Goal: Task Accomplishment & Management: Manage account settings

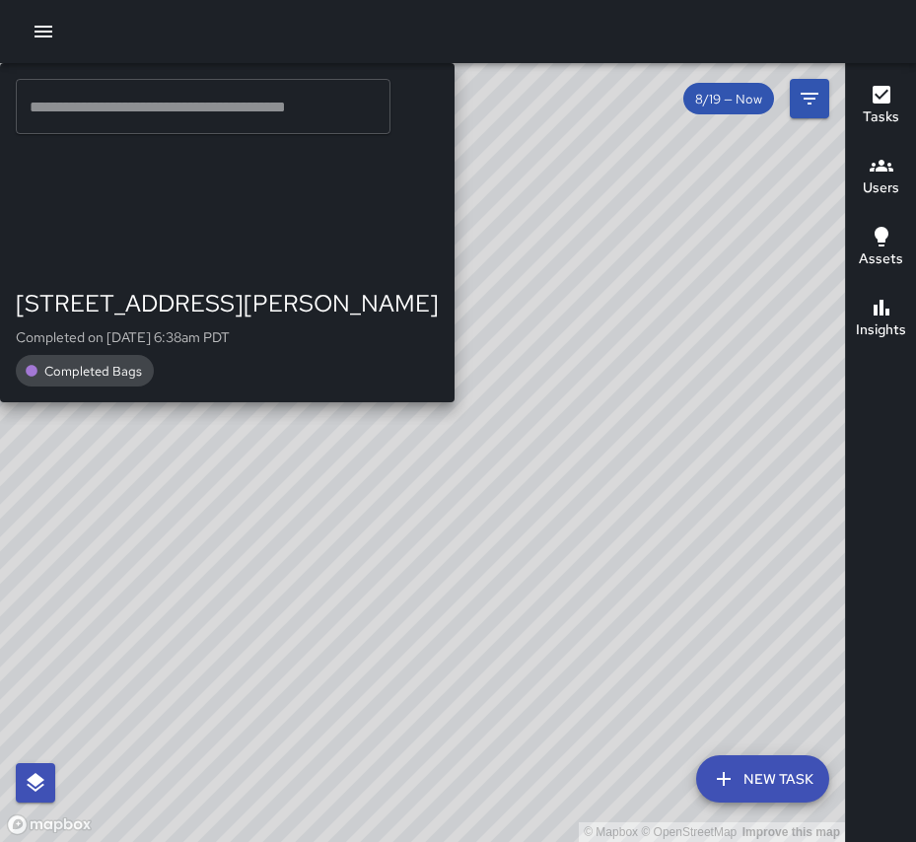
drag, startPoint x: 622, startPoint y: 682, endPoint x: 535, endPoint y: 544, distance: 163.0
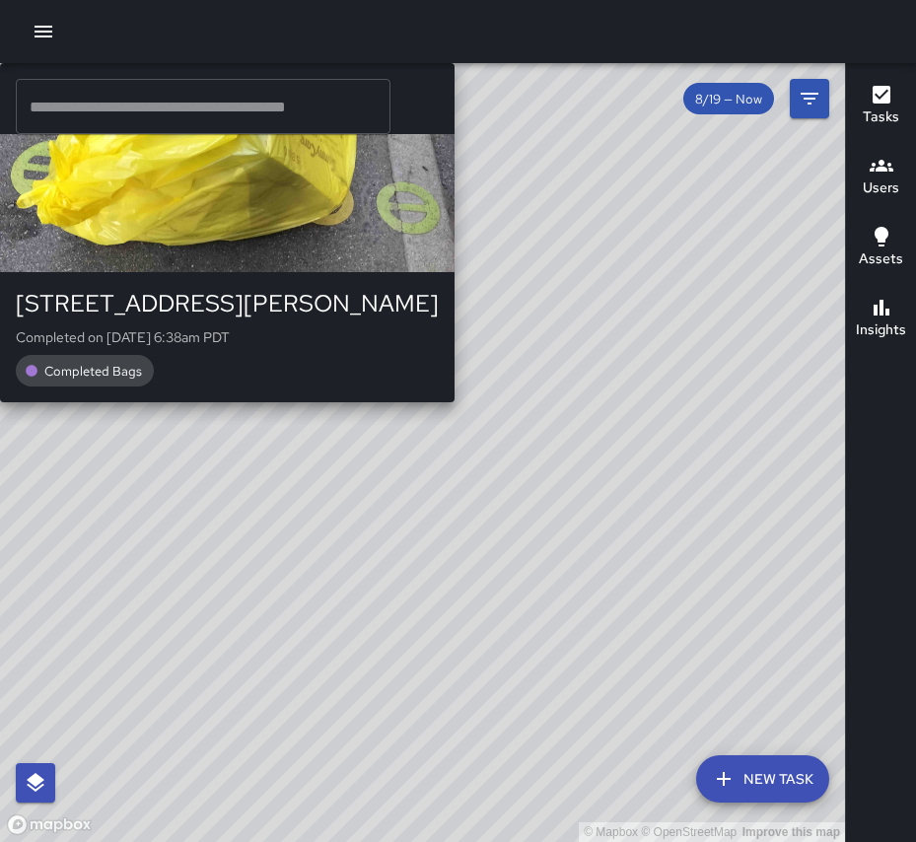
click at [550, 538] on div "© Mapbox © OpenStreetMap Improve this map SM [PERSON_NAME] [STREET_ADDRESS][PER…" at bounding box center [422, 452] width 845 height 779
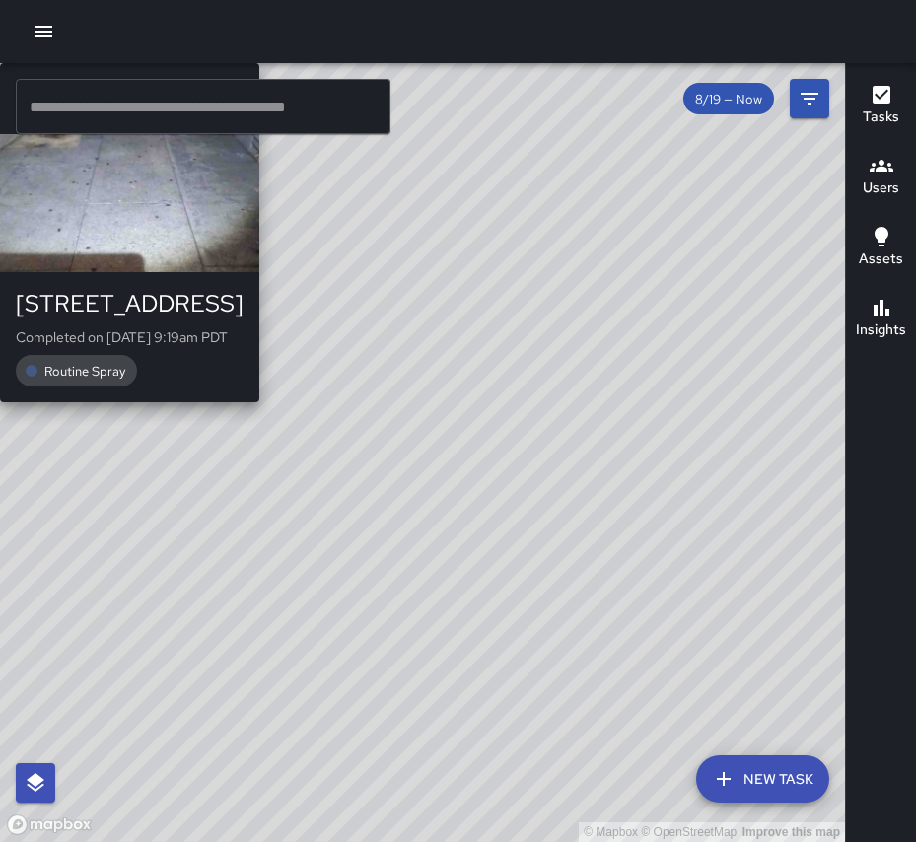
click at [447, 152] on div "© Mapbox © OpenStreetMap Improve this map [PERSON_NAME] pw [STREET_ADDRESS] Com…" at bounding box center [422, 452] width 845 height 779
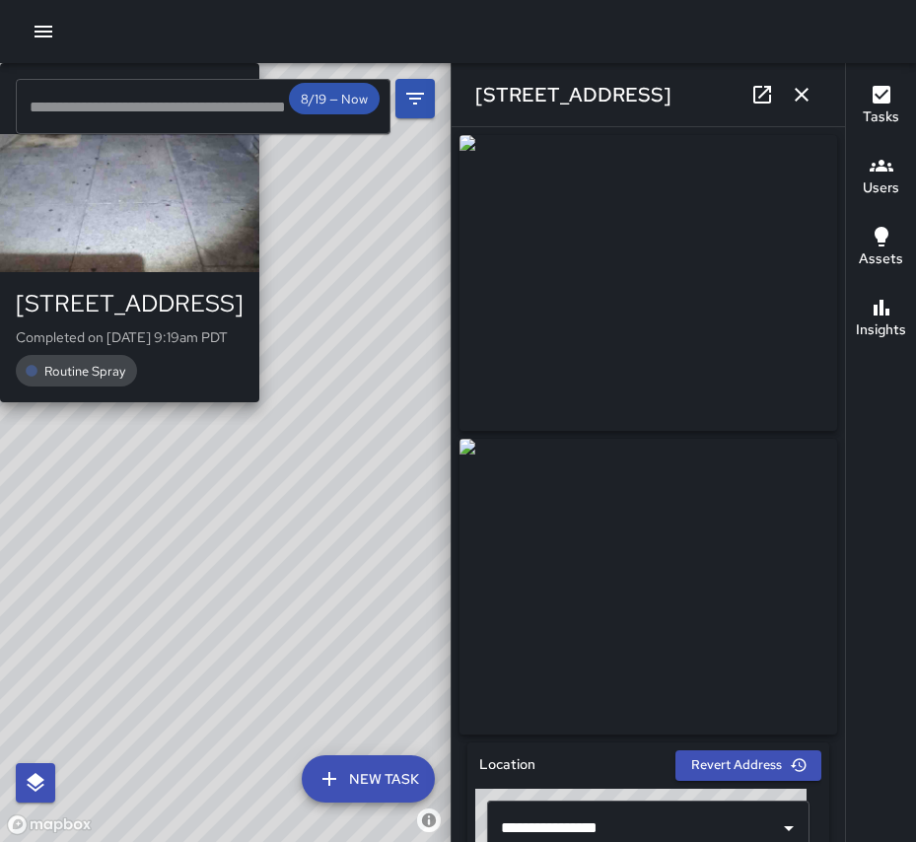
click at [159, 377] on div "© Mapbox © OpenStreetMap Improve this map [PERSON_NAME] pw [STREET_ADDRESS] Com…" at bounding box center [225, 452] width 451 height 779
click at [228, 456] on div "© Mapbox © OpenStreetMap Improve this map [PERSON_NAME] pw [STREET_ADDRESS] Com…" at bounding box center [225, 452] width 451 height 779
click at [167, 134] on div "[PERSON_NAME] pw" at bounding box center [129, 98] width 259 height 71
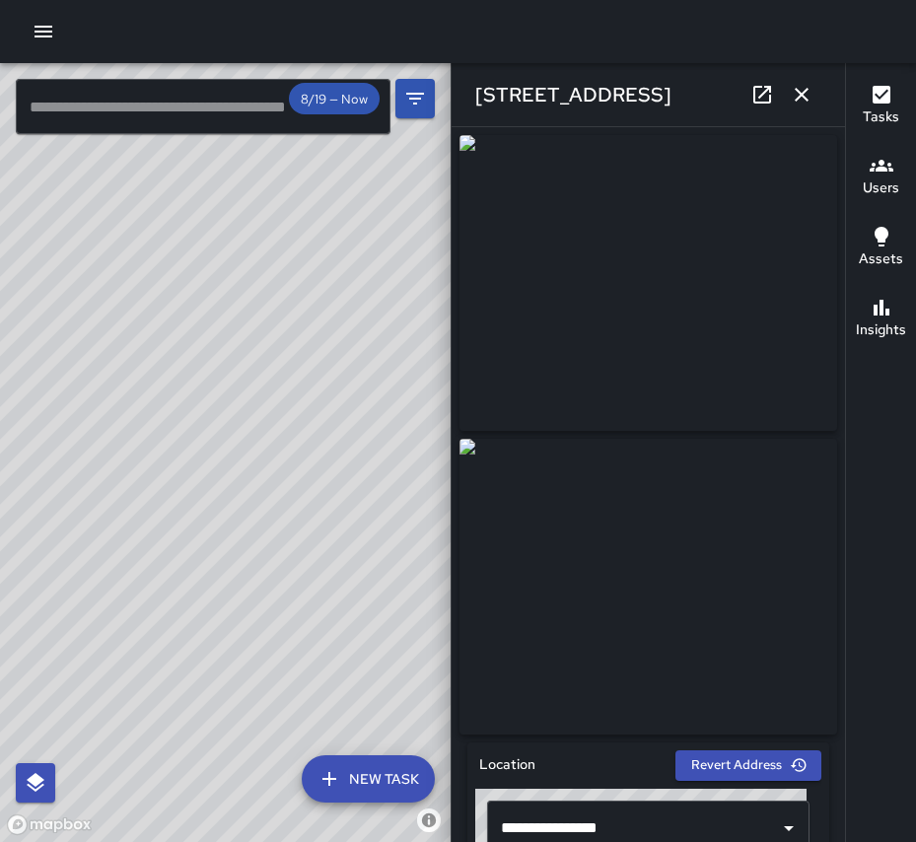
click at [795, 94] on icon "button" at bounding box center [802, 95] width 24 height 24
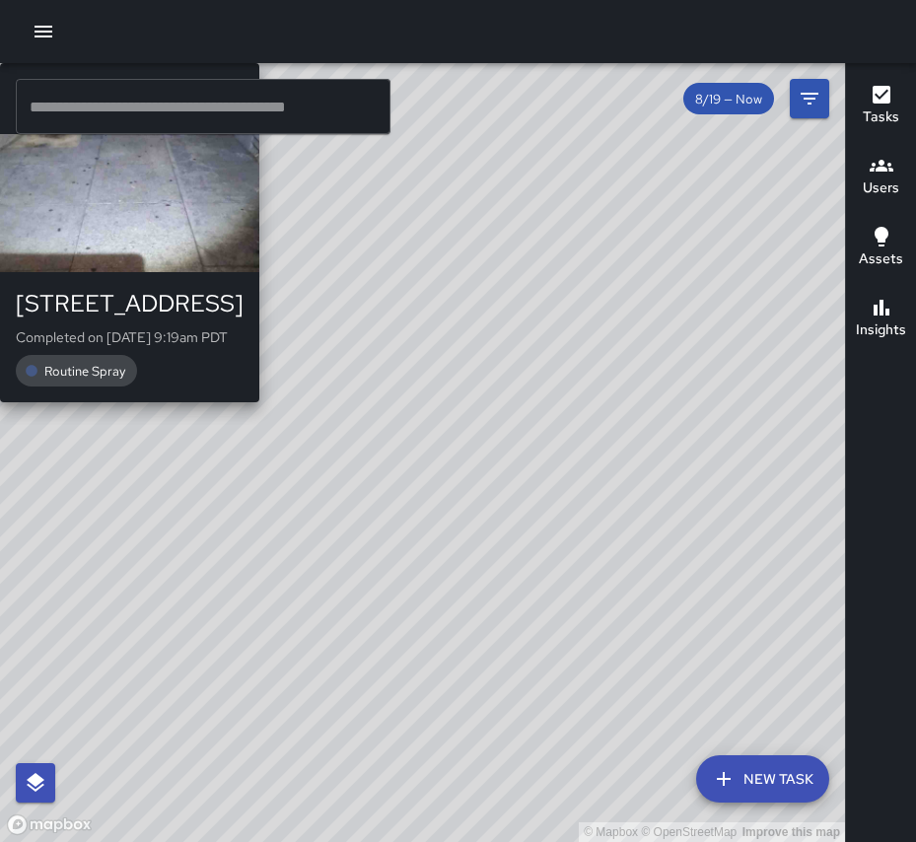
click at [244, 108] on span "[PERSON_NAME]" at bounding box center [157, 99] width 173 height 20
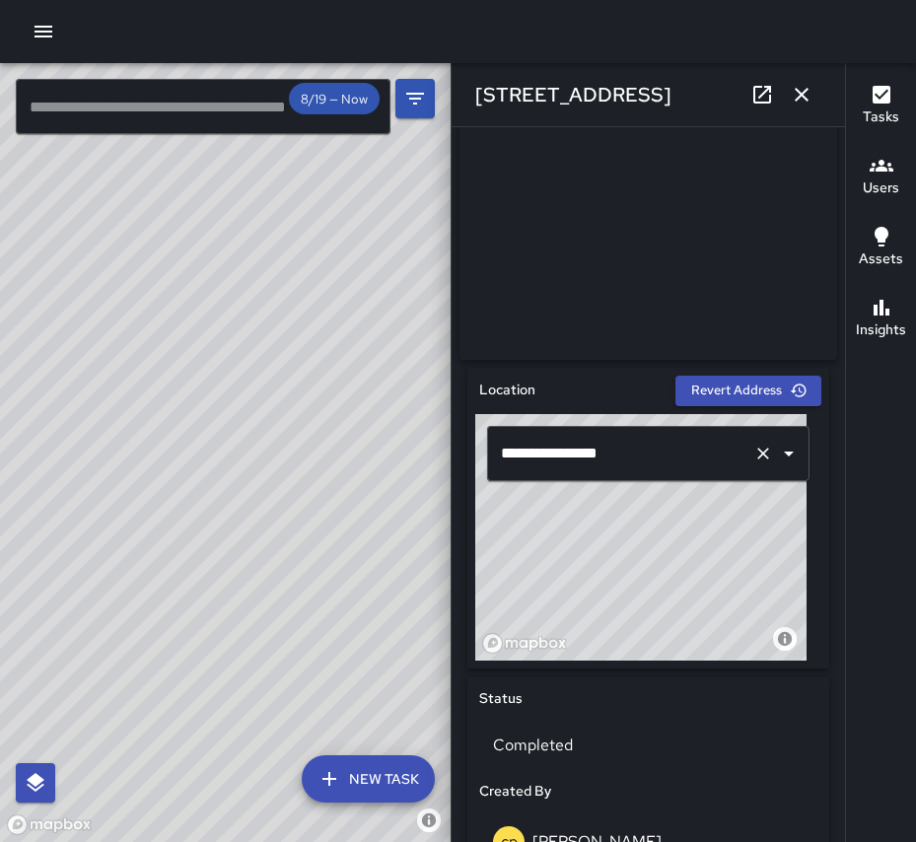
scroll to position [460, 0]
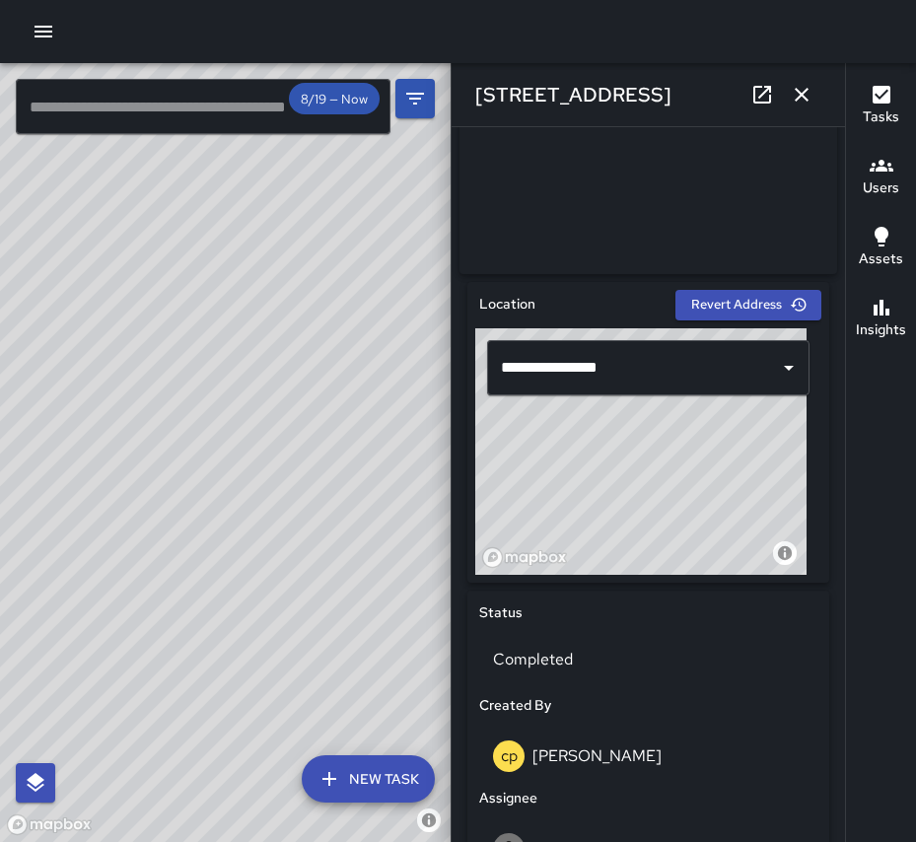
click at [525, 761] on div "[PERSON_NAME] pw" at bounding box center [648, 756] width 311 height 32
click at [491, 764] on div "[PERSON_NAME] pw" at bounding box center [648, 756] width 338 height 63
click at [499, 762] on div "cp" at bounding box center [509, 756] width 32 height 32
click at [804, 99] on icon "button" at bounding box center [802, 95] width 14 height 14
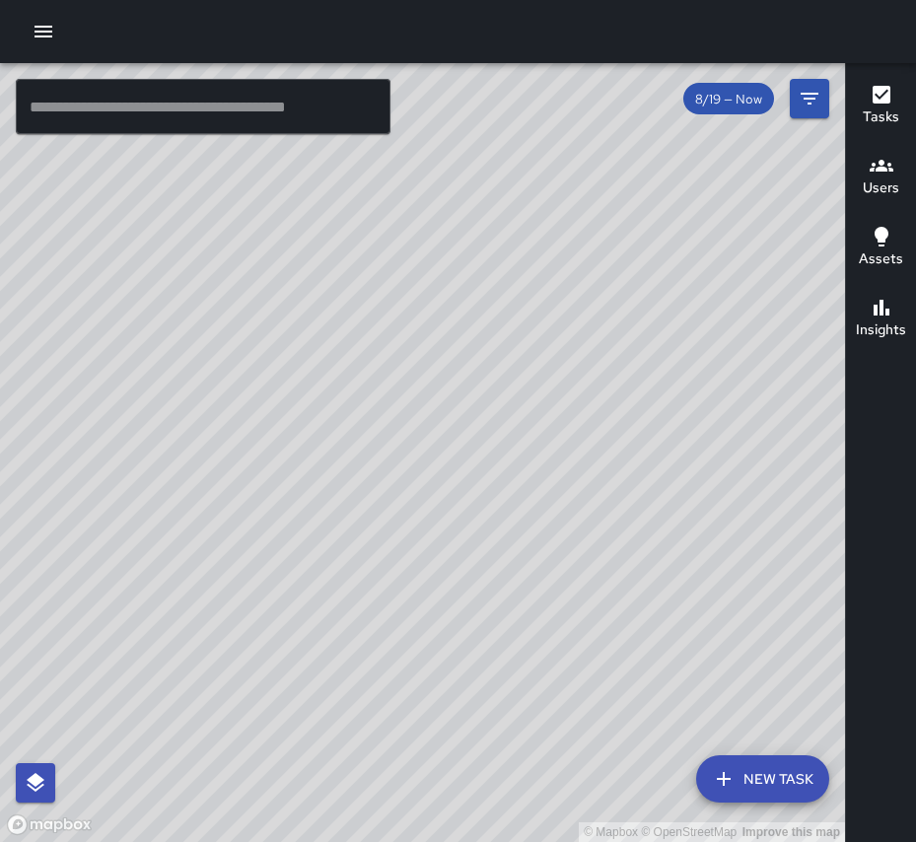
drag, startPoint x: 605, startPoint y: 501, endPoint x: 536, endPoint y: 260, distance: 250.3
click at [539, 257] on div "© Mapbox © OpenStreetMap Improve this map" at bounding box center [422, 452] width 845 height 779
drag, startPoint x: 675, startPoint y: 623, endPoint x: 246, endPoint y: 268, distance: 557.5
click at [246, 268] on div "© Mapbox © OpenStreetMap Improve this map" at bounding box center [422, 452] width 845 height 779
drag, startPoint x: 425, startPoint y: 486, endPoint x: 483, endPoint y: 163, distance: 328.6
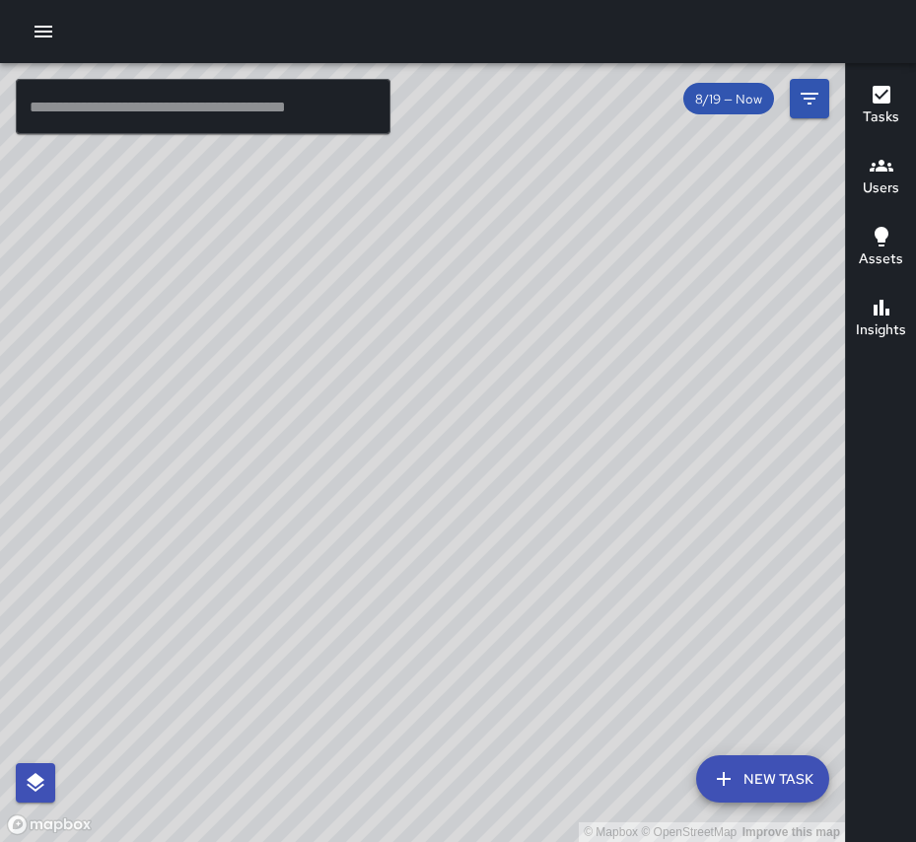
click at [483, 163] on div "© Mapbox © OpenStreetMap Improve this map" at bounding box center [422, 452] width 845 height 779
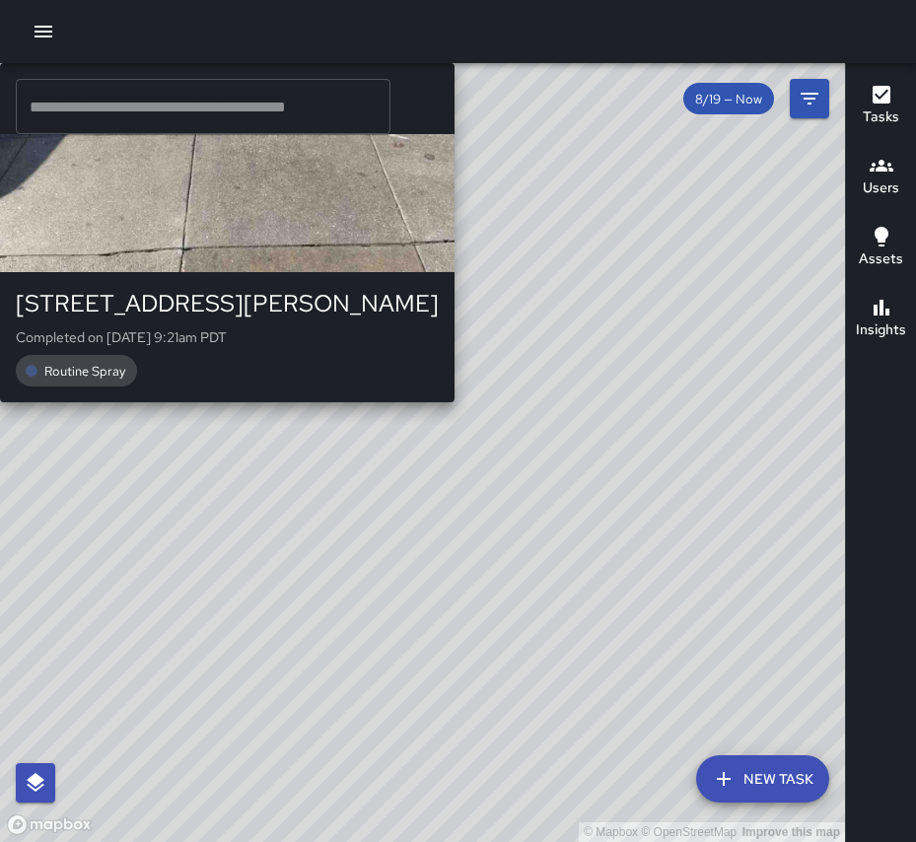
click at [646, 723] on div "© Mapbox © OpenStreetMap Improve this map [PERSON_NAME] pw [STREET_ADDRESS][PER…" at bounding box center [422, 452] width 845 height 779
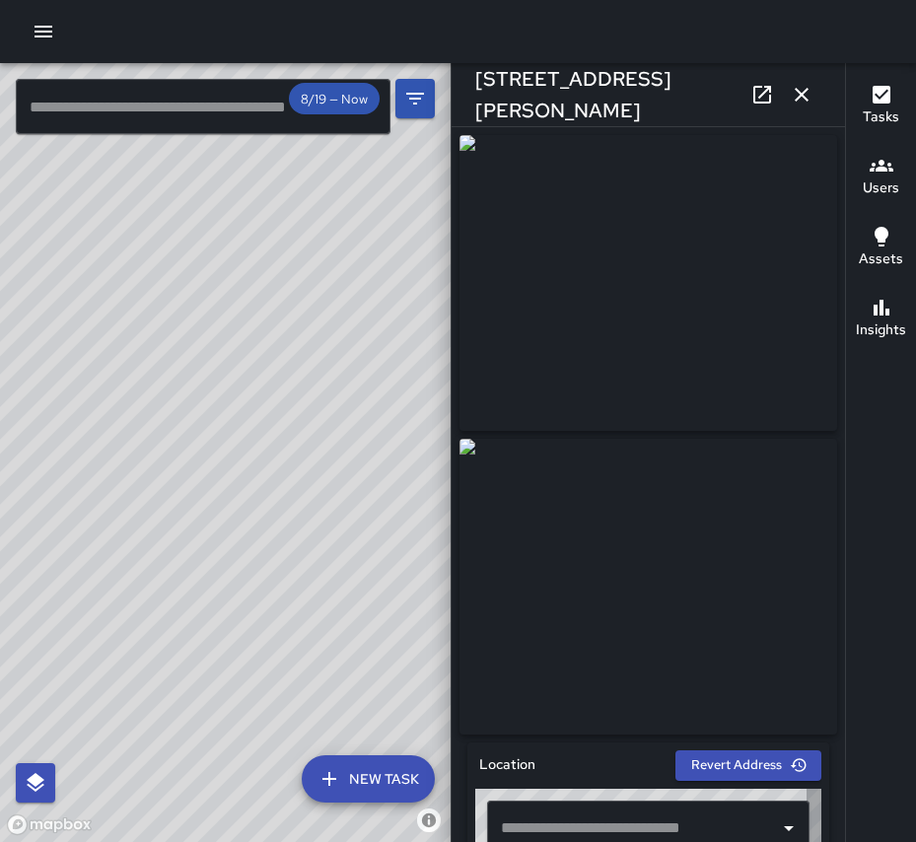
type input "**********"
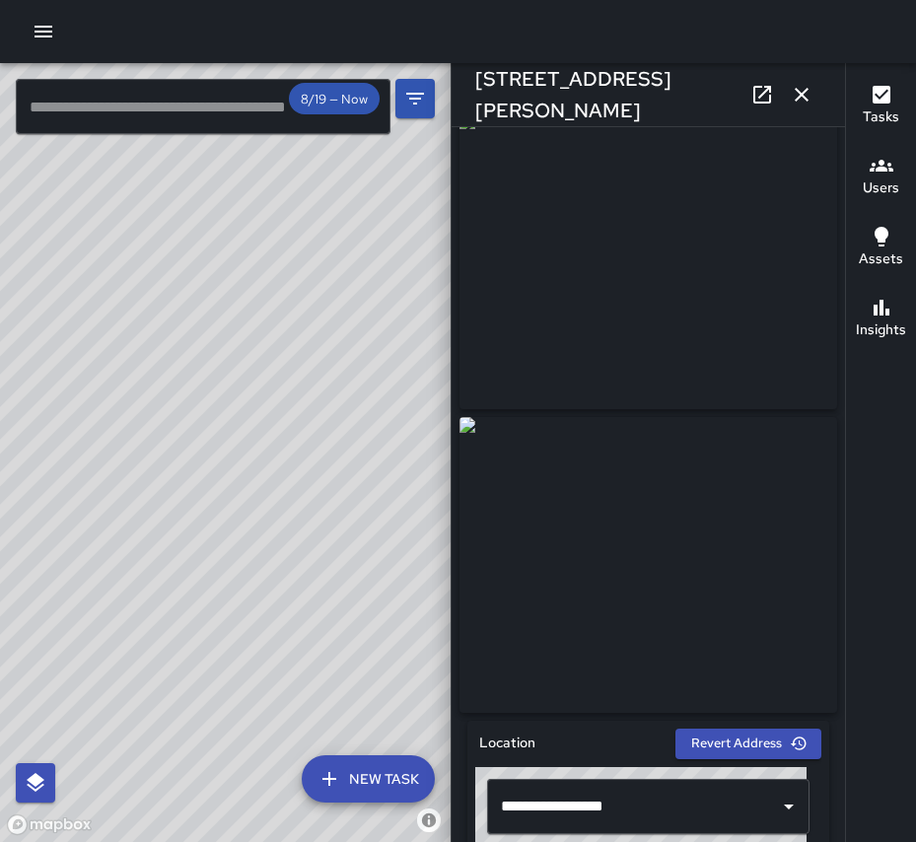
scroll to position [0, 0]
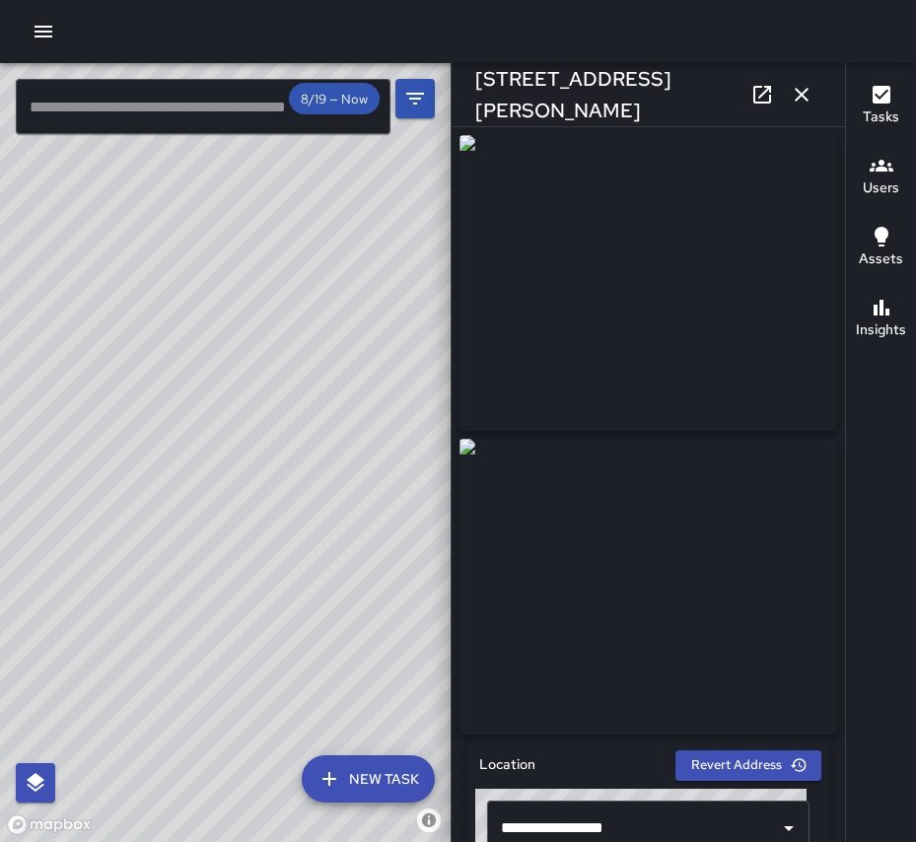
drag, startPoint x: 322, startPoint y: 541, endPoint x: 272, endPoint y: 361, distance: 187.3
click at [272, 361] on div "© Mapbox © OpenStreetMap Improve this map" at bounding box center [225, 452] width 451 height 779
drag, startPoint x: 106, startPoint y: 444, endPoint x: 264, endPoint y: 448, distance: 157.8
click at [339, 441] on div "© Mapbox © OpenStreetMap Improve this map" at bounding box center [225, 452] width 451 height 779
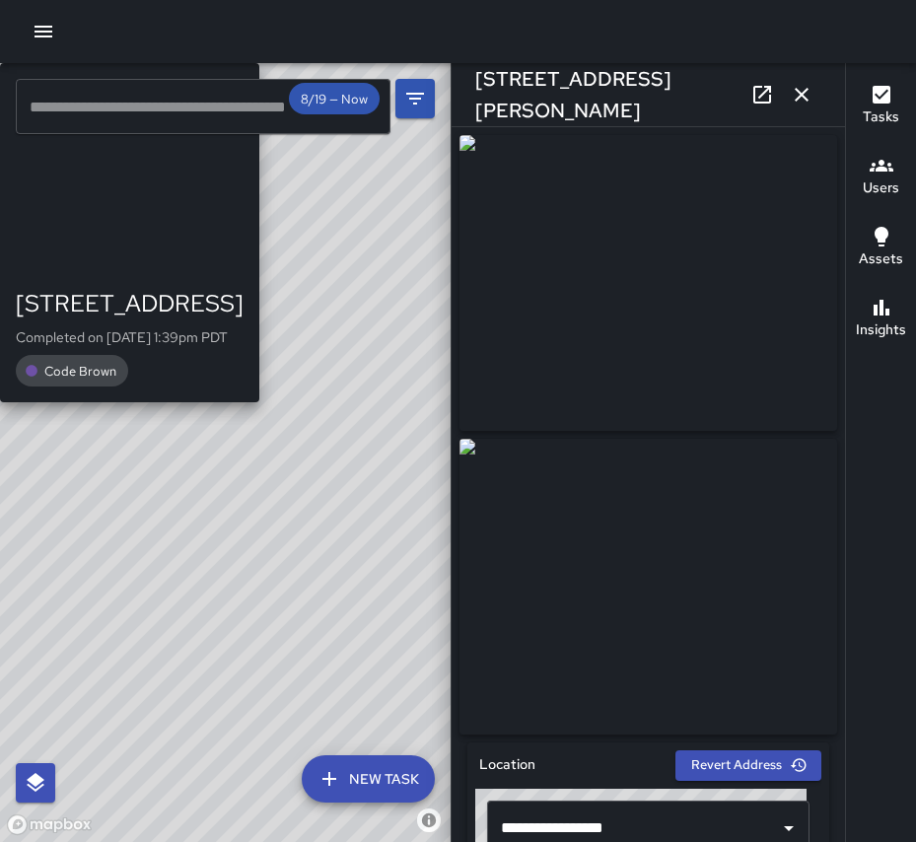
click at [50, 222] on div "© Mapbox © OpenStreetMap Improve this map SM [PERSON_NAME] [STREET_ADDRESS] Com…" at bounding box center [225, 452] width 451 height 779
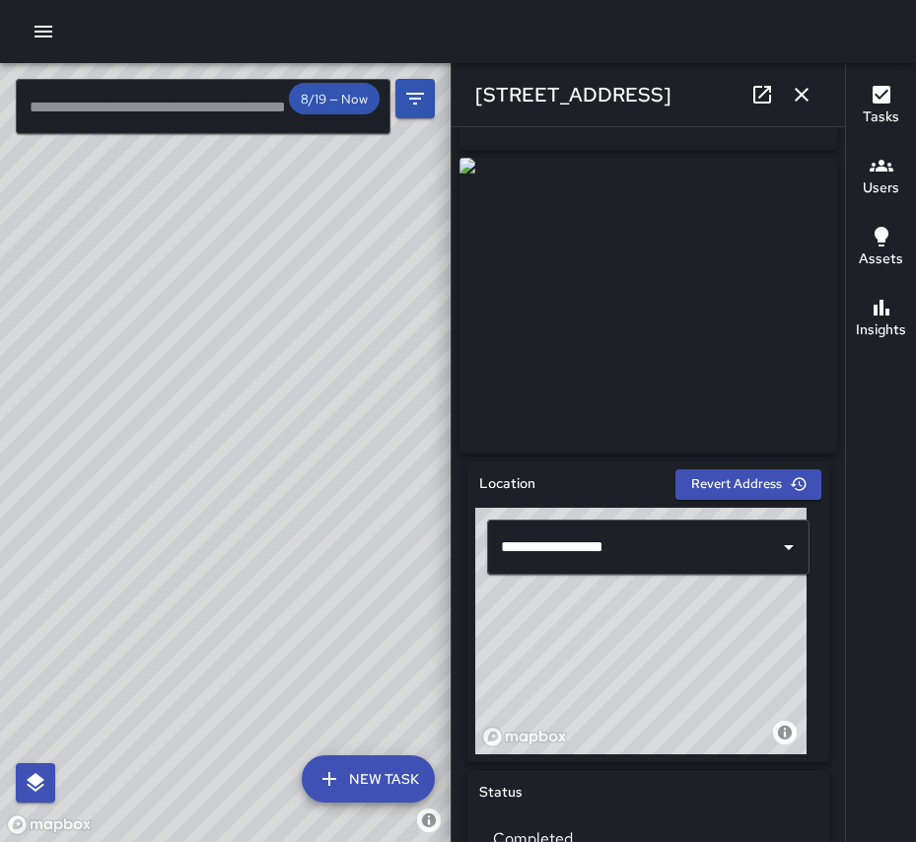
scroll to position [649, 0]
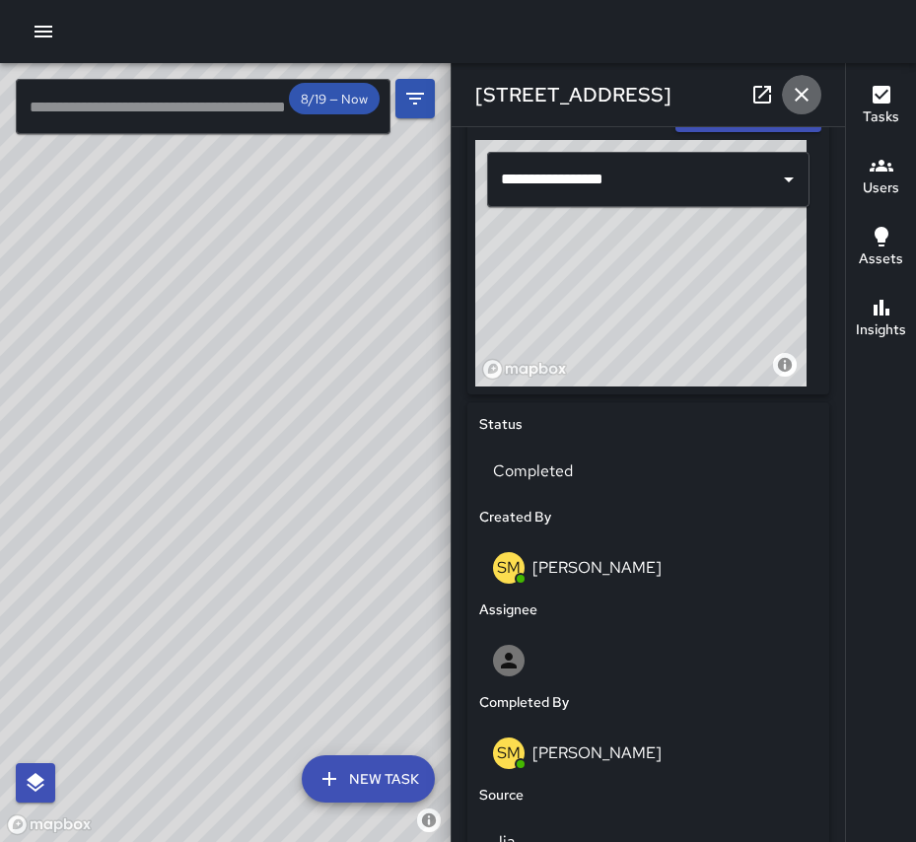
click at [807, 91] on icon "button" at bounding box center [802, 95] width 24 height 24
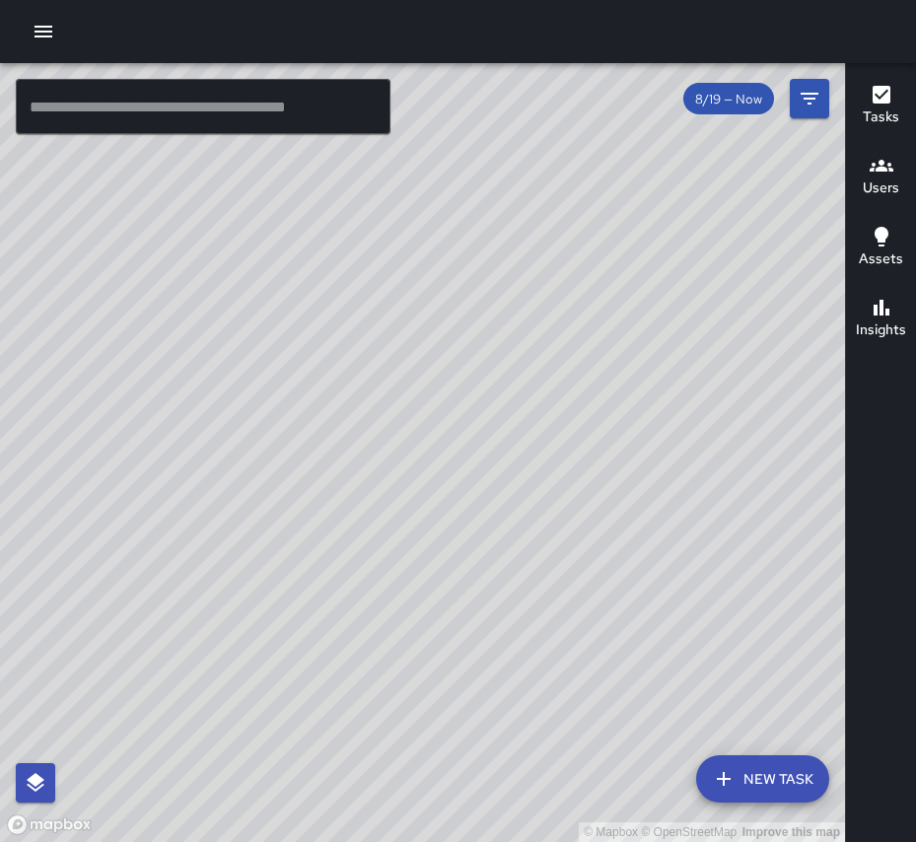
drag, startPoint x: 199, startPoint y: 489, endPoint x: 447, endPoint y: 736, distance: 349.3
click at [449, 737] on div "© Mapbox © OpenStreetMap Improve this map" at bounding box center [422, 452] width 845 height 779
drag, startPoint x: 791, startPoint y: 280, endPoint x: 427, endPoint y: 654, distance: 521.5
click at [419, 661] on div "© Mapbox © OpenStreetMap Improve this map" at bounding box center [422, 452] width 845 height 779
drag, startPoint x: 768, startPoint y: 650, endPoint x: 593, endPoint y: 310, distance: 382.8
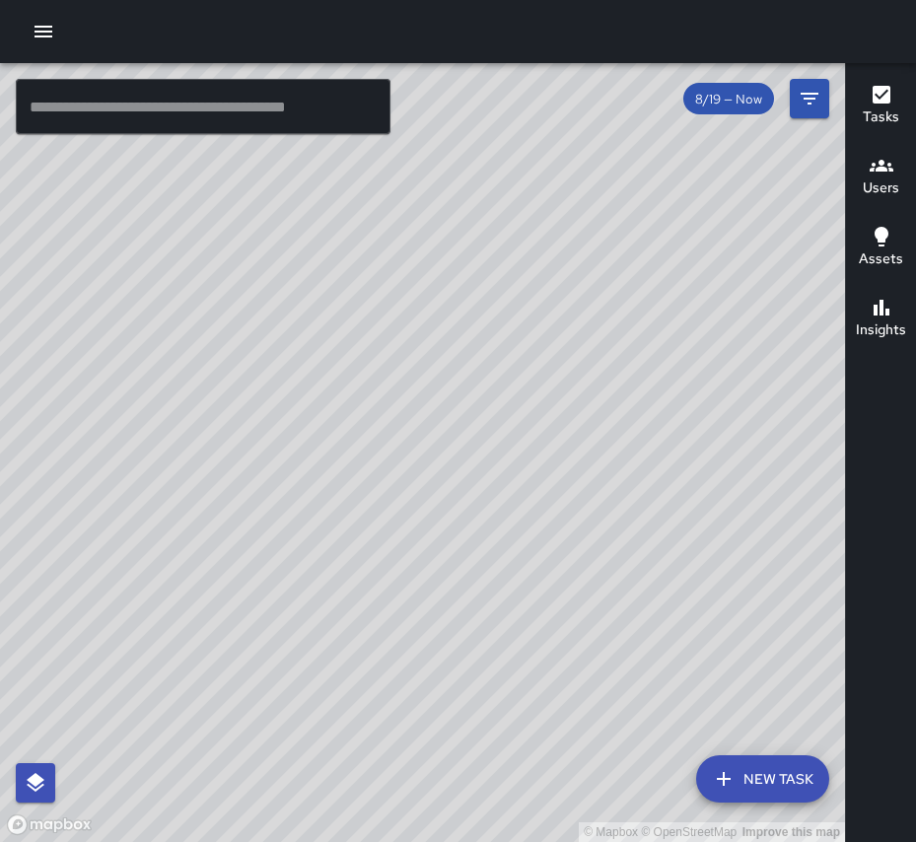
click at [593, 310] on div "© Mapbox © OpenStreetMap Improve this map" at bounding box center [422, 452] width 845 height 779
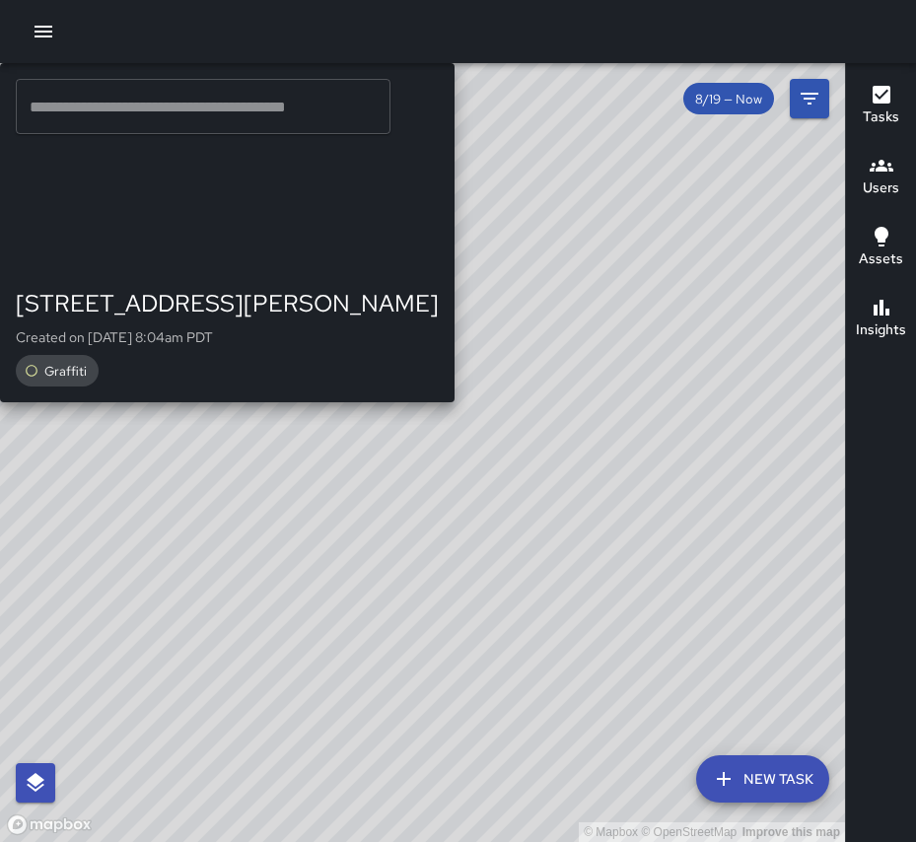
click at [455, 402] on div "MC [PERSON_NAME] [STREET_ADDRESS][PERSON_NAME] Created on [DATE] 8:04am PDT Gra…" at bounding box center [227, 232] width 455 height 339
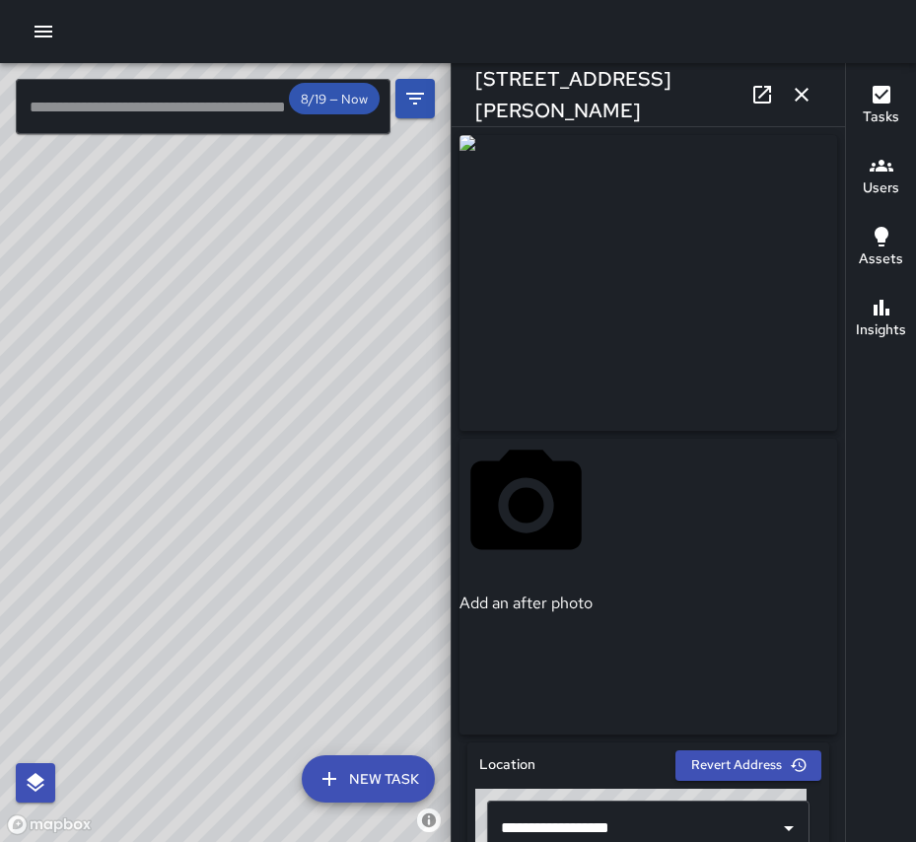
click at [352, 597] on div "© Mapbox © OpenStreetMap Improve this map" at bounding box center [225, 452] width 451 height 779
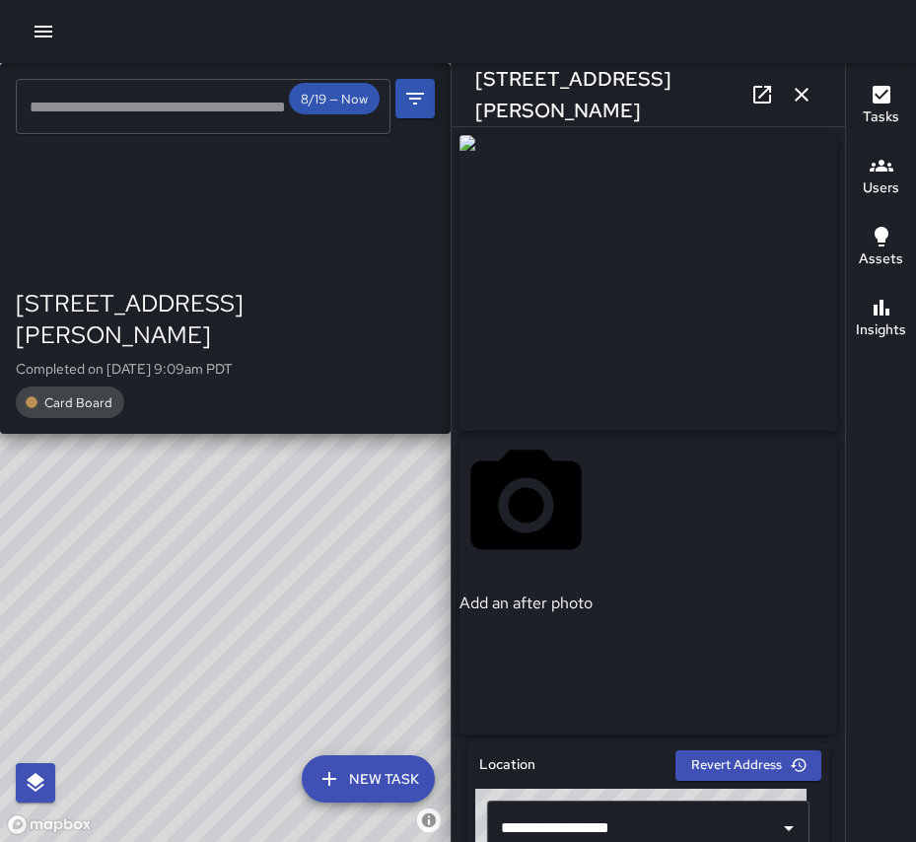
click at [345, 592] on div "© Mapbox © OpenStreetMap Improve this map [PERSON_NAME] [PERSON_NAME] [STREET_A…" at bounding box center [225, 452] width 451 height 779
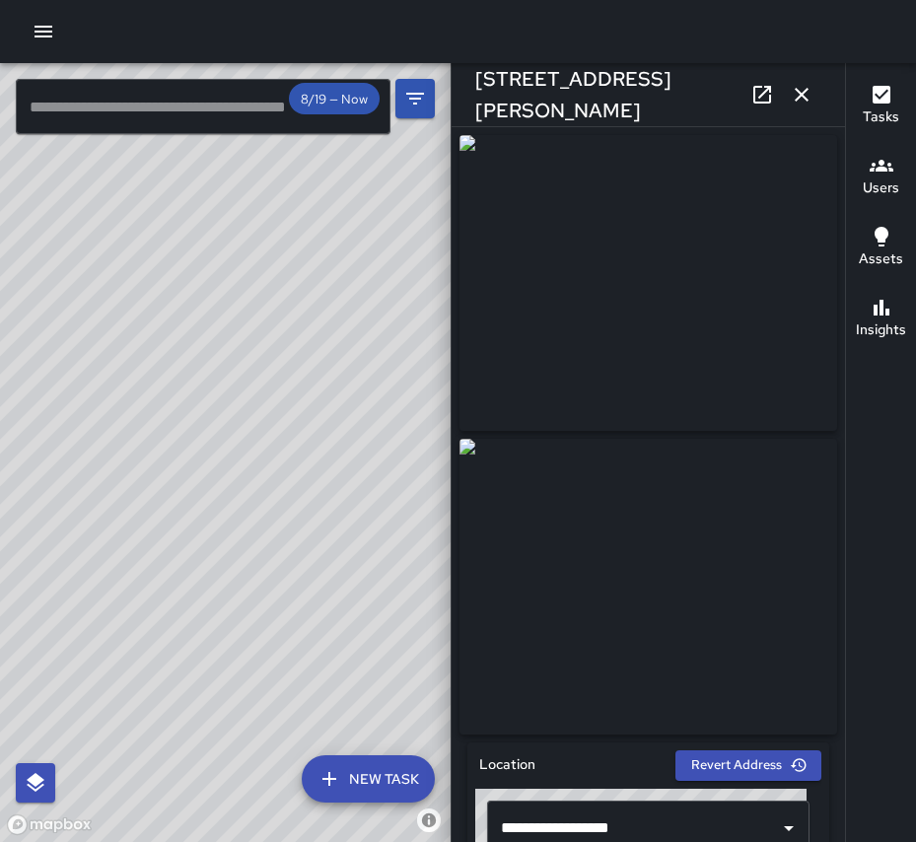
click at [110, 438] on div "© Mapbox © OpenStreetMap Improve this map [PERSON_NAME] [PERSON_NAME] [GEOGRAPH…" at bounding box center [225, 452] width 451 height 779
click at [134, 179] on div "© Mapbox © OpenStreetMap Improve this map MC [PERSON_NAME] Supervisor Tasks 30 …" at bounding box center [225, 452] width 451 height 779
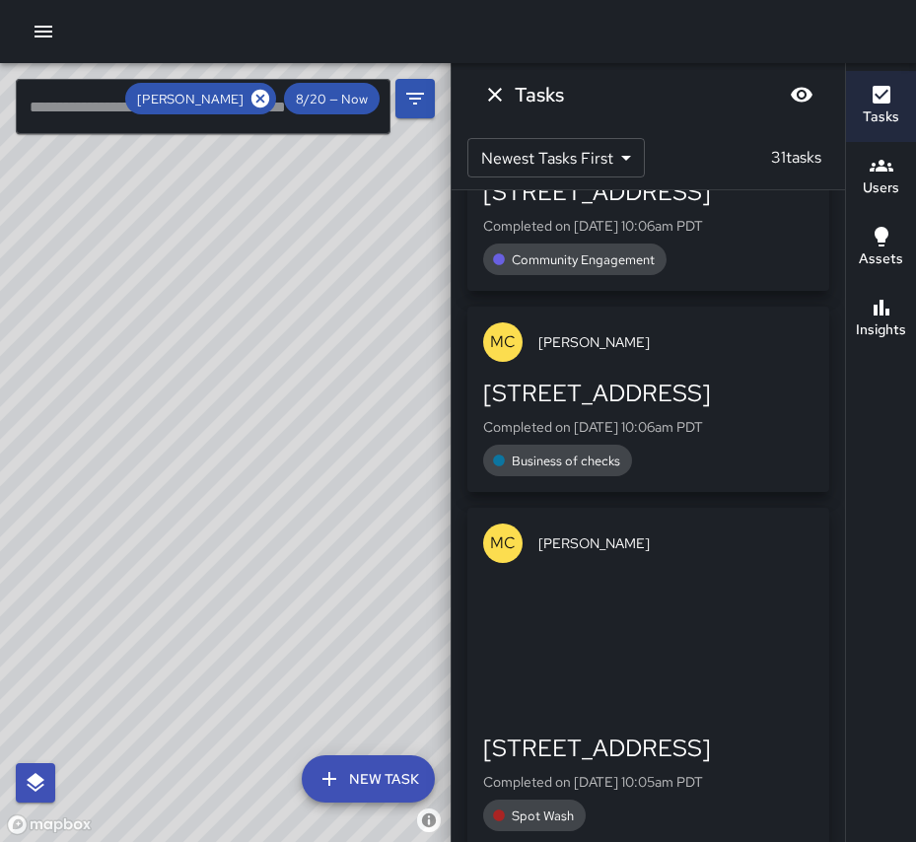
scroll to position [351, 0]
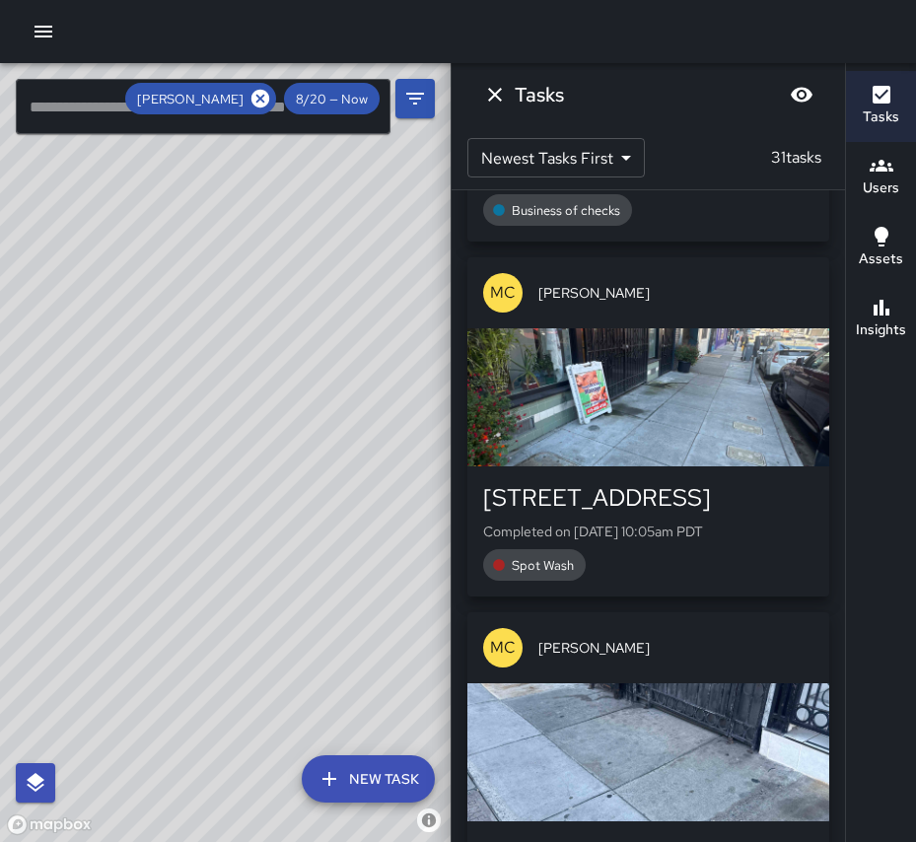
click at [647, 402] on div "button" at bounding box center [648, 397] width 362 height 138
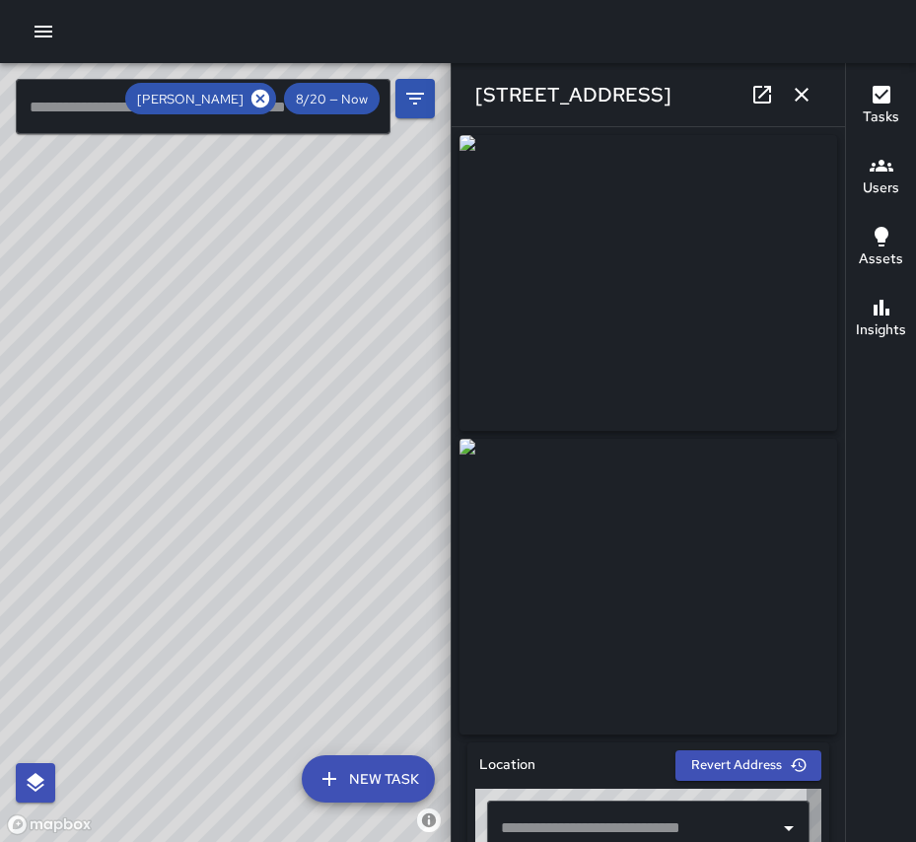
type input "**********"
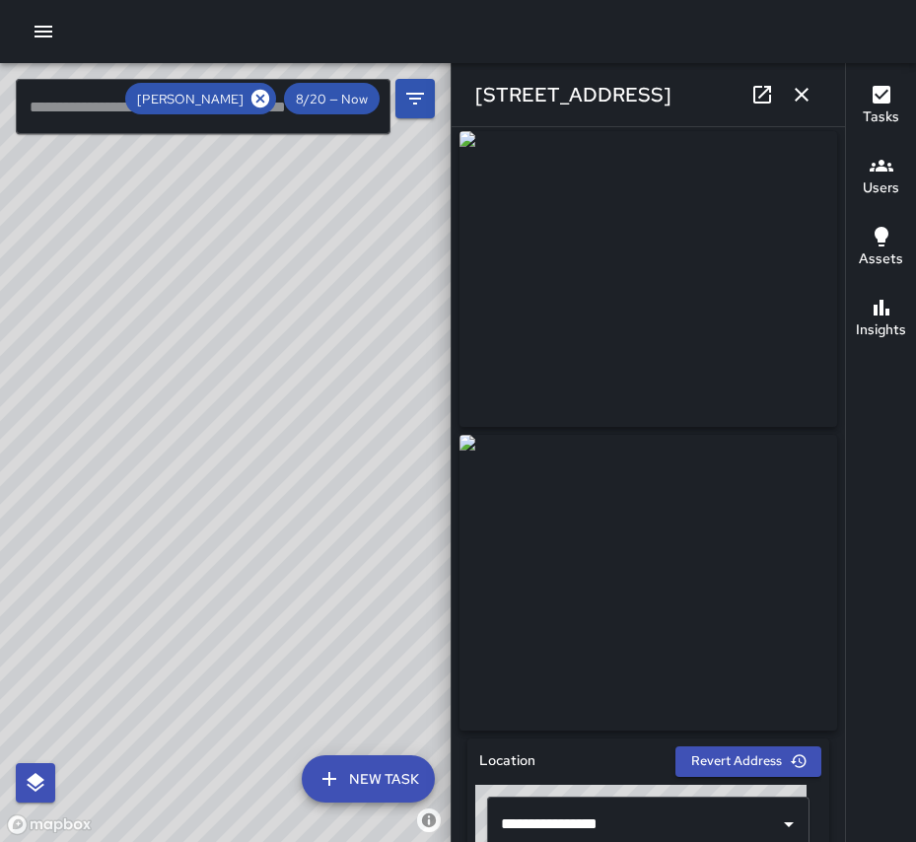
scroll to position [0, 0]
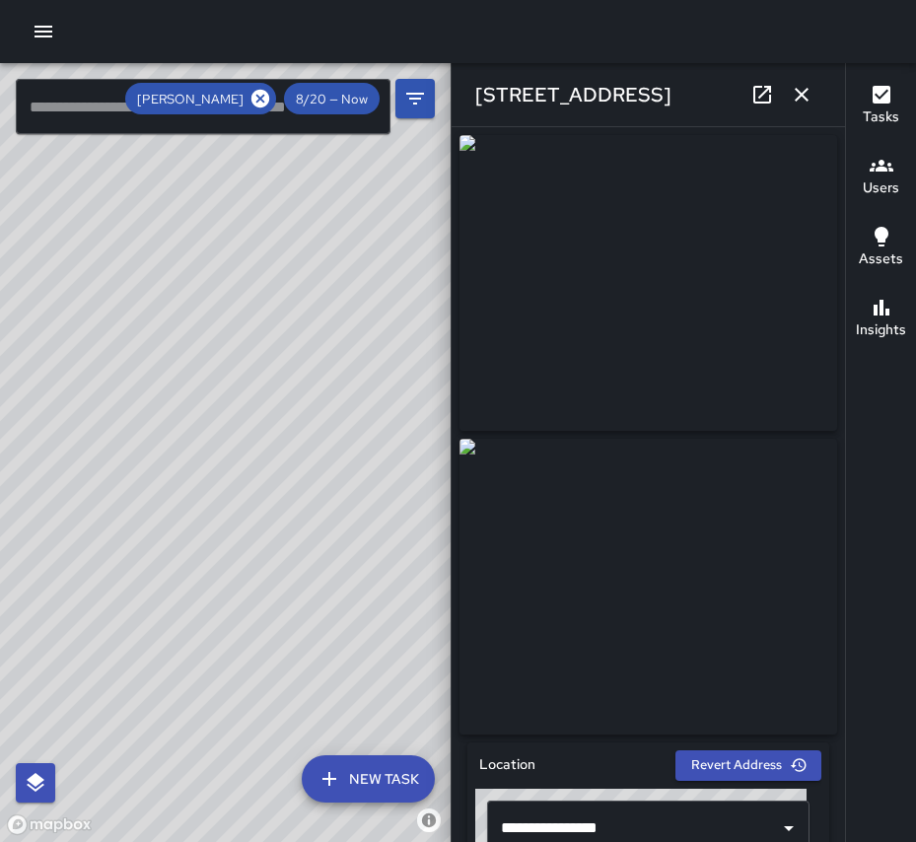
click at [207, 605] on div "© Mapbox © OpenStreetMap Improve this map MC [PERSON_NAME] [STREET_ADDRESS][PER…" at bounding box center [225, 452] width 451 height 779
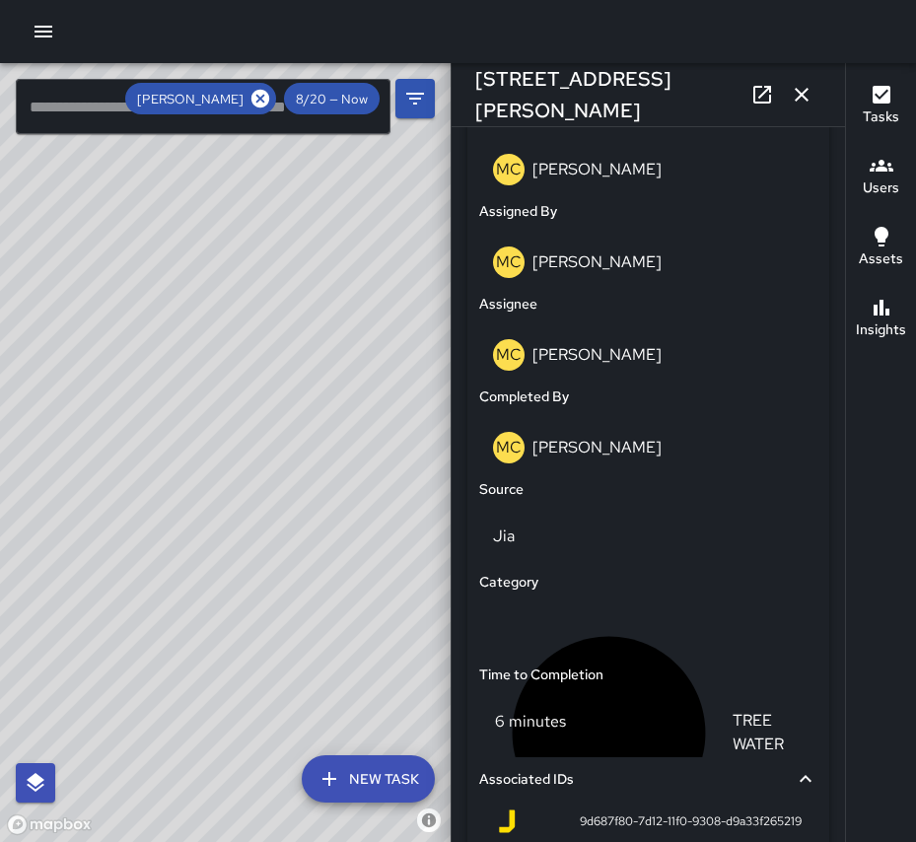
scroll to position [1289, 0]
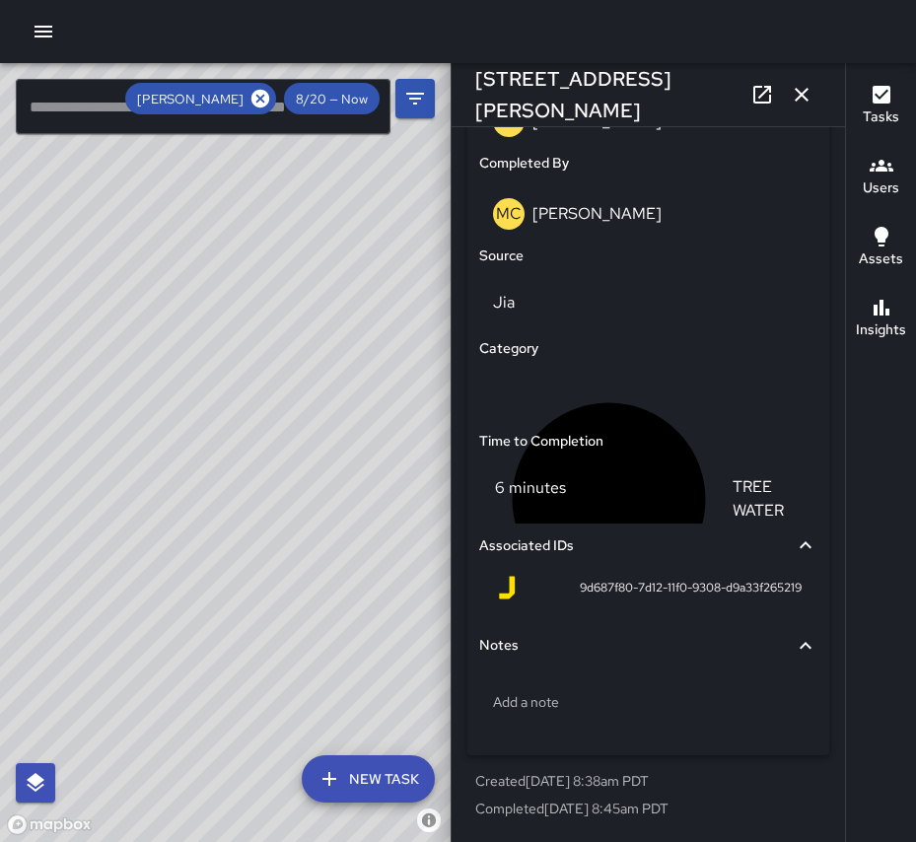
click at [374, 530] on div "© Mapbox © OpenStreetMap Improve this map" at bounding box center [225, 452] width 451 height 779
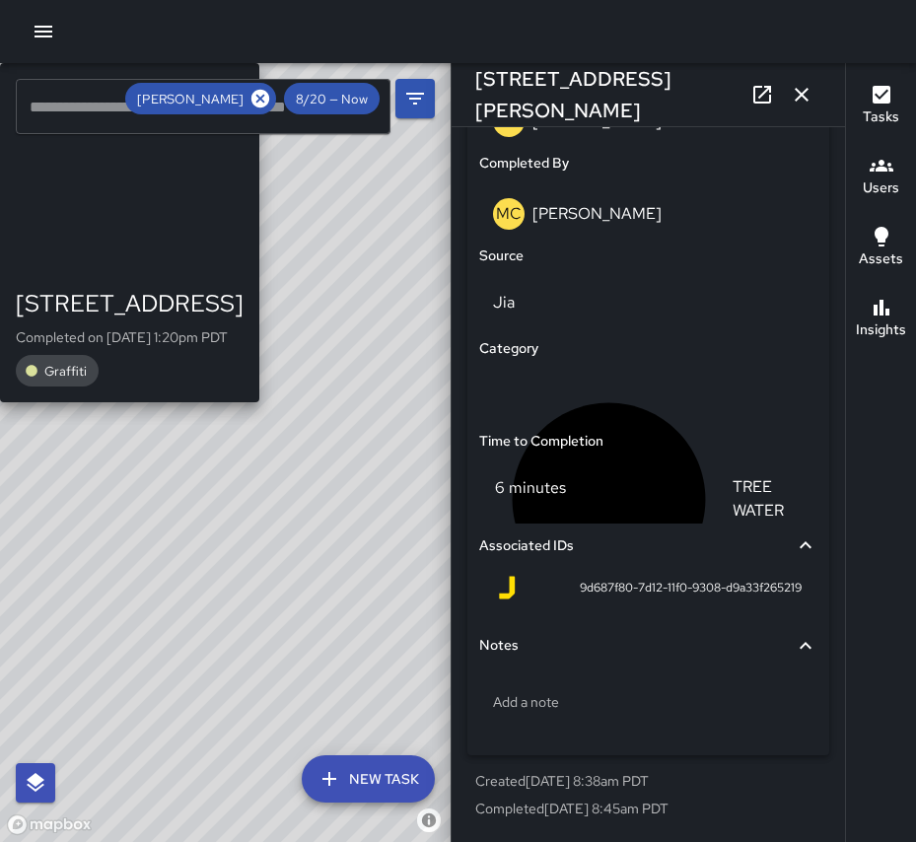
click at [205, 564] on div "© Mapbox © OpenStreetMap Improve this map MC [PERSON_NAME] [STREET_ADDRESS][PER…" at bounding box center [225, 452] width 451 height 779
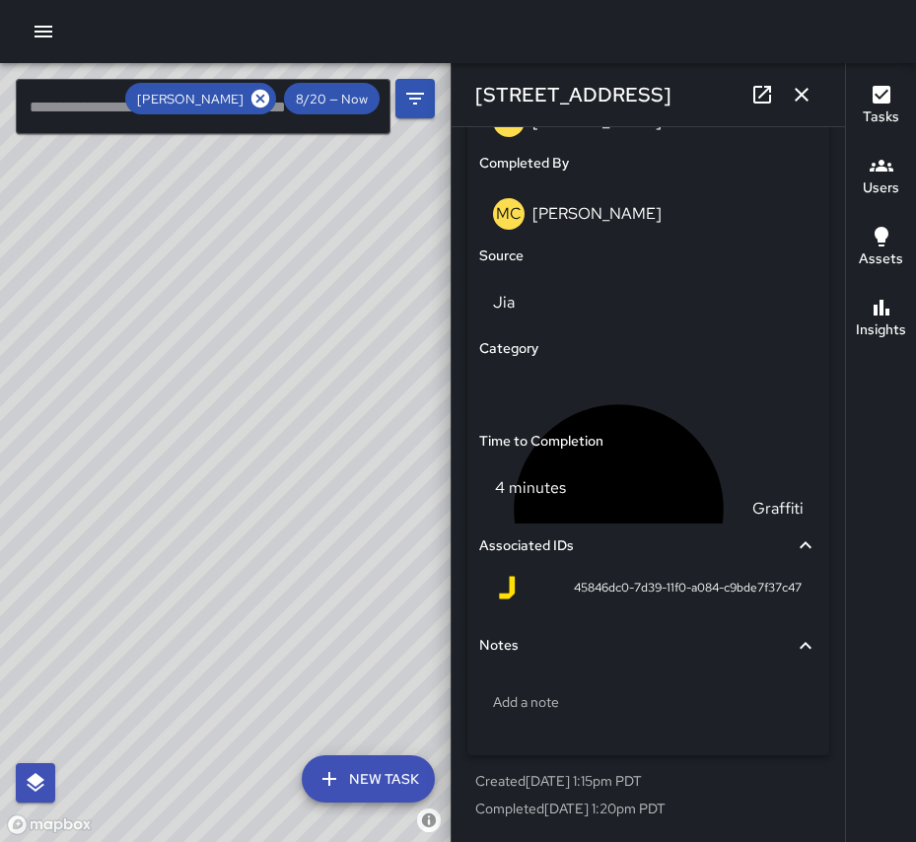
click at [246, 441] on div "© Mapbox © OpenStreetMap Improve this map MC [PERSON_NAME] [STREET_ADDRESS][PER…" at bounding box center [225, 452] width 451 height 779
click at [802, 95] on icon "button" at bounding box center [802, 95] width 14 height 14
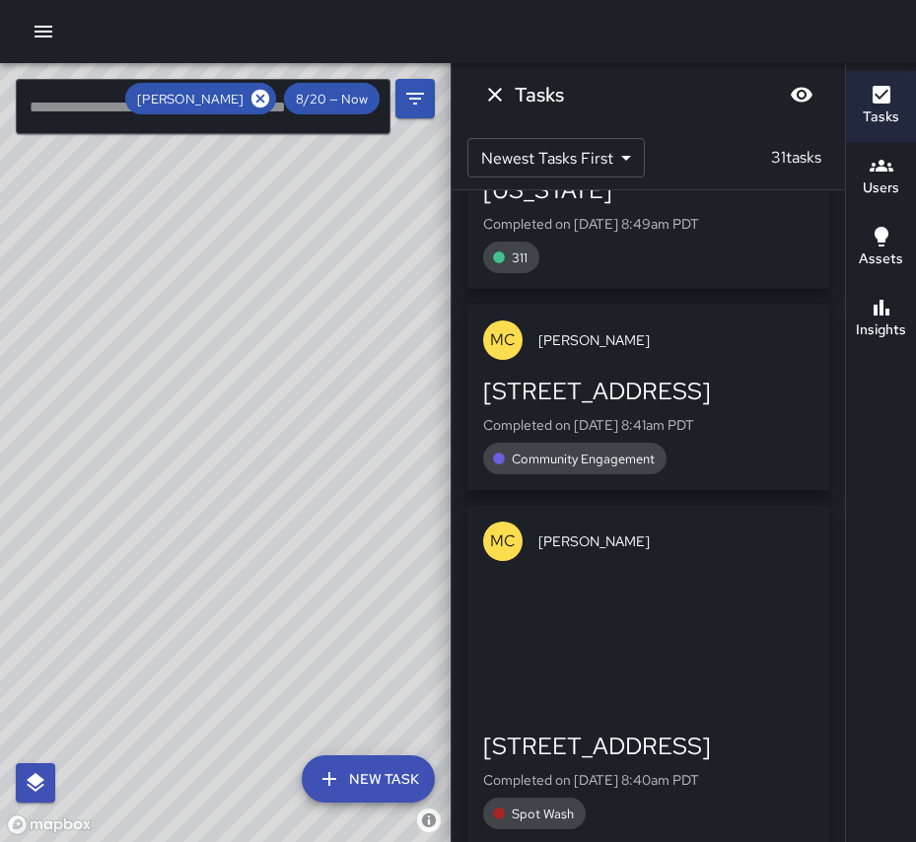
scroll to position [1669, 0]
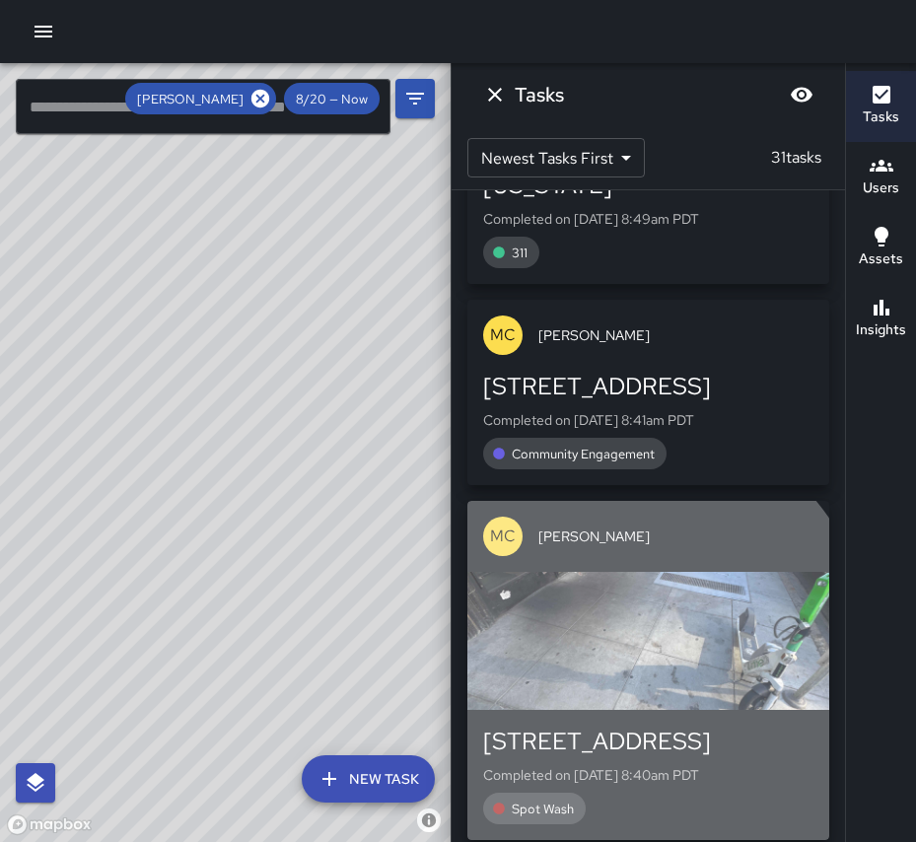
click at [597, 586] on div "button" at bounding box center [648, 641] width 362 height 138
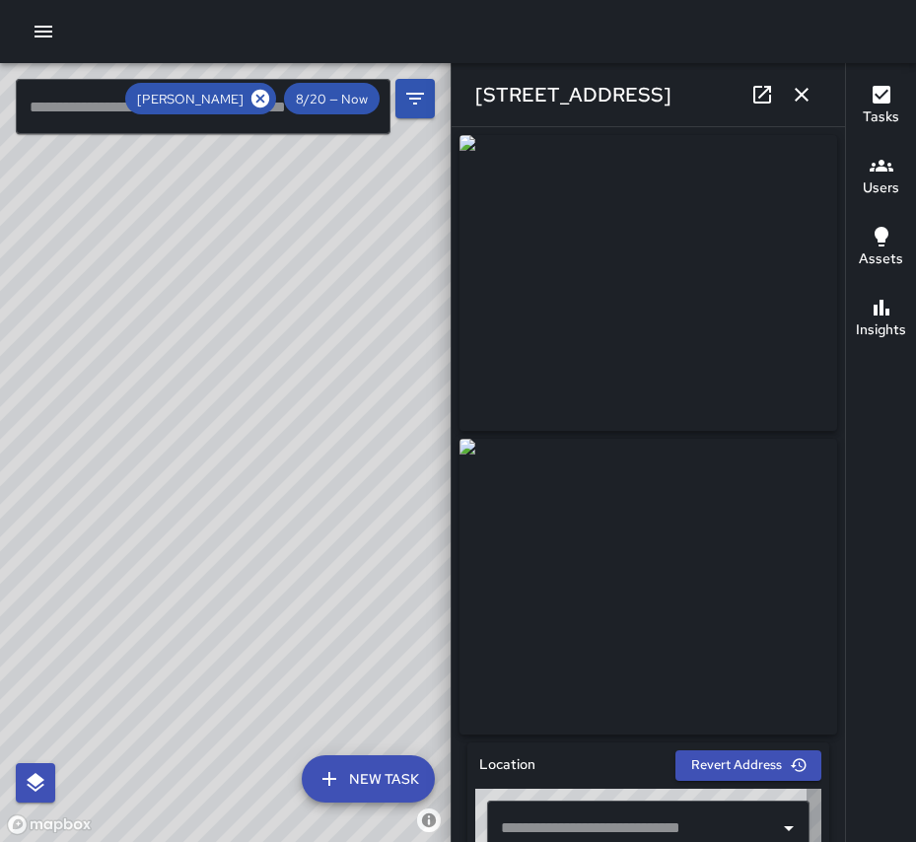
type input "**********"
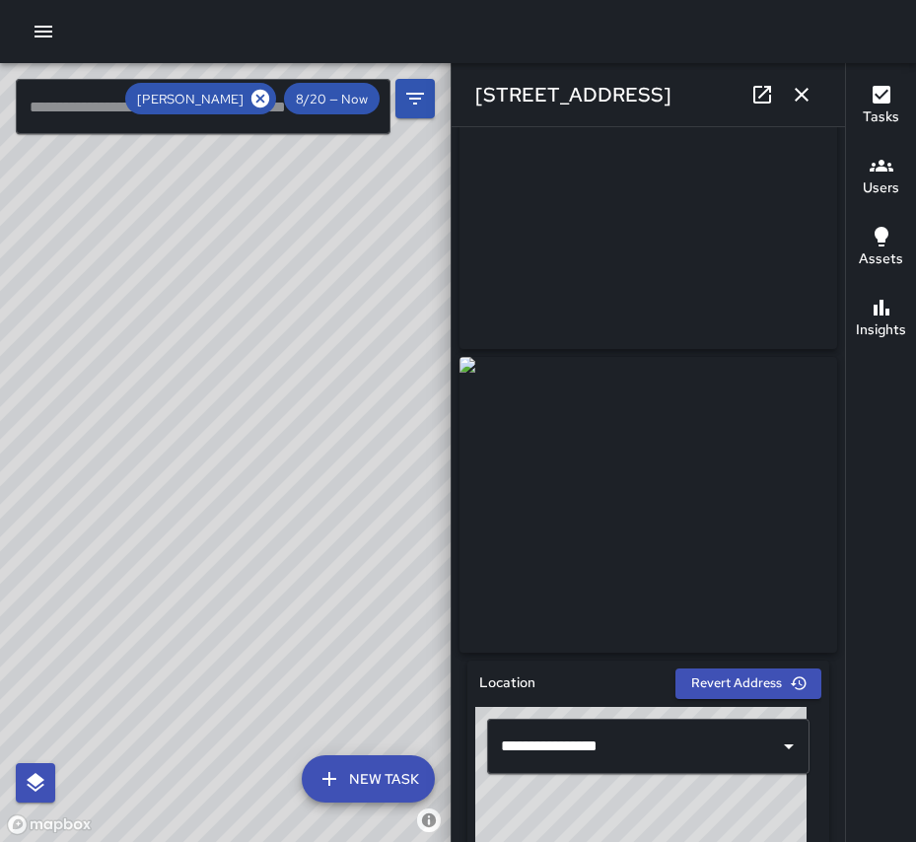
scroll to position [502, 0]
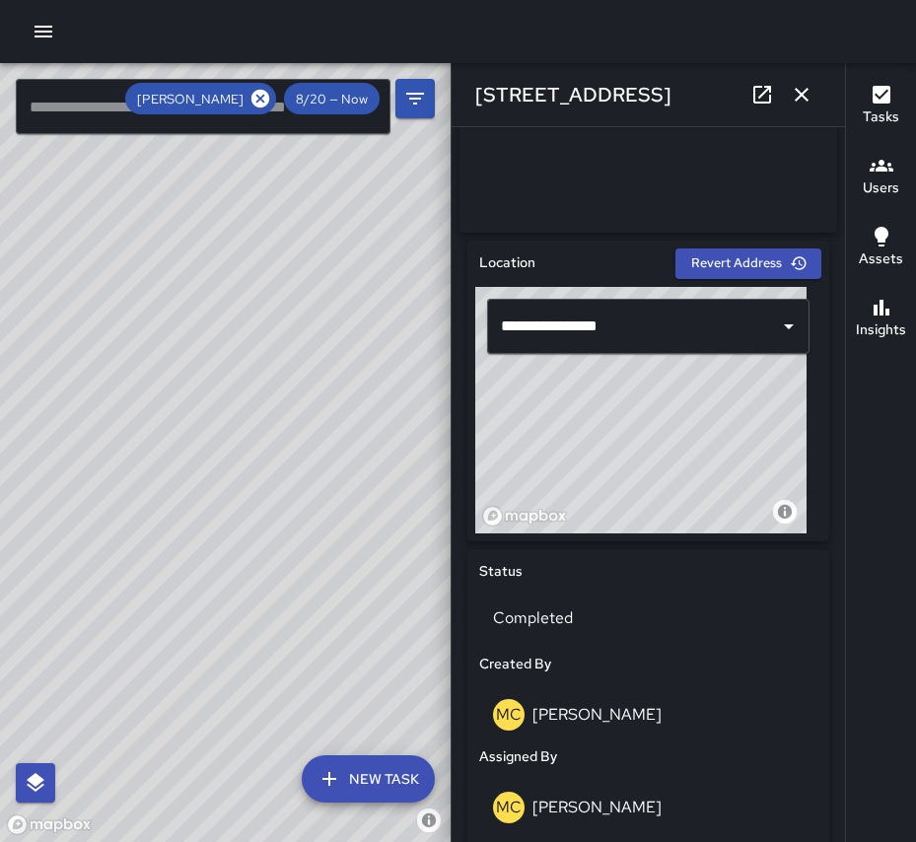
click at [798, 93] on icon "button" at bounding box center [802, 95] width 24 height 24
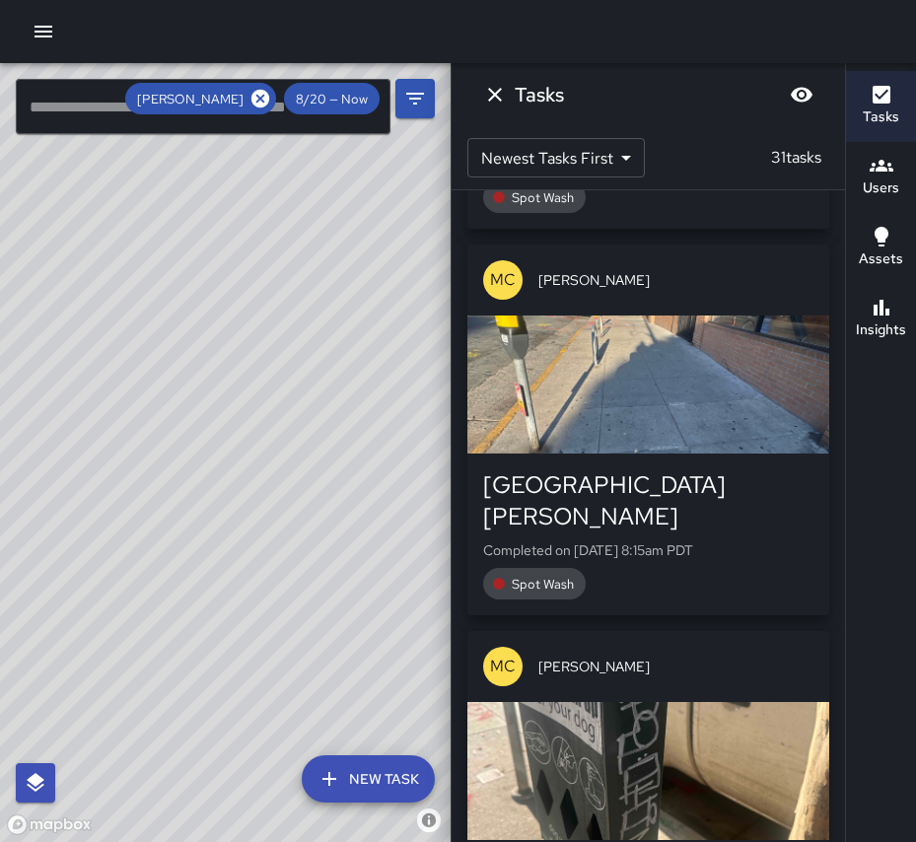
scroll to position [2298, 0]
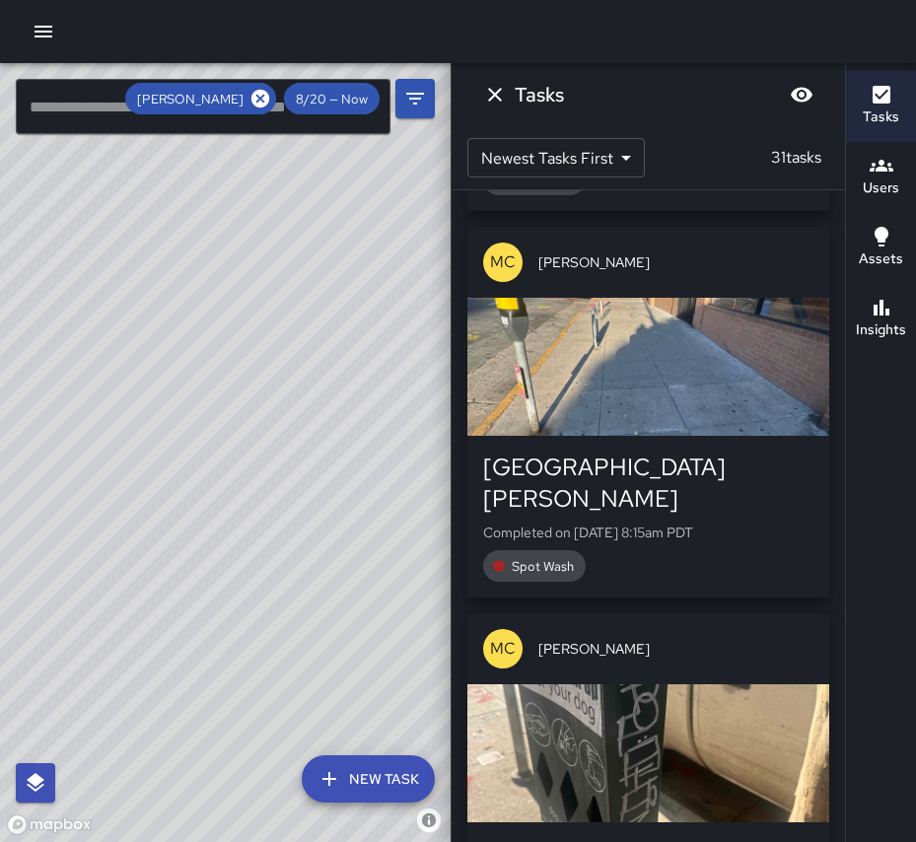
click at [635, 436] on div "1156 [PERSON_NAME] Street Completed on [DATE] 8:15am PDT Spot Wash" at bounding box center [648, 517] width 362 height 162
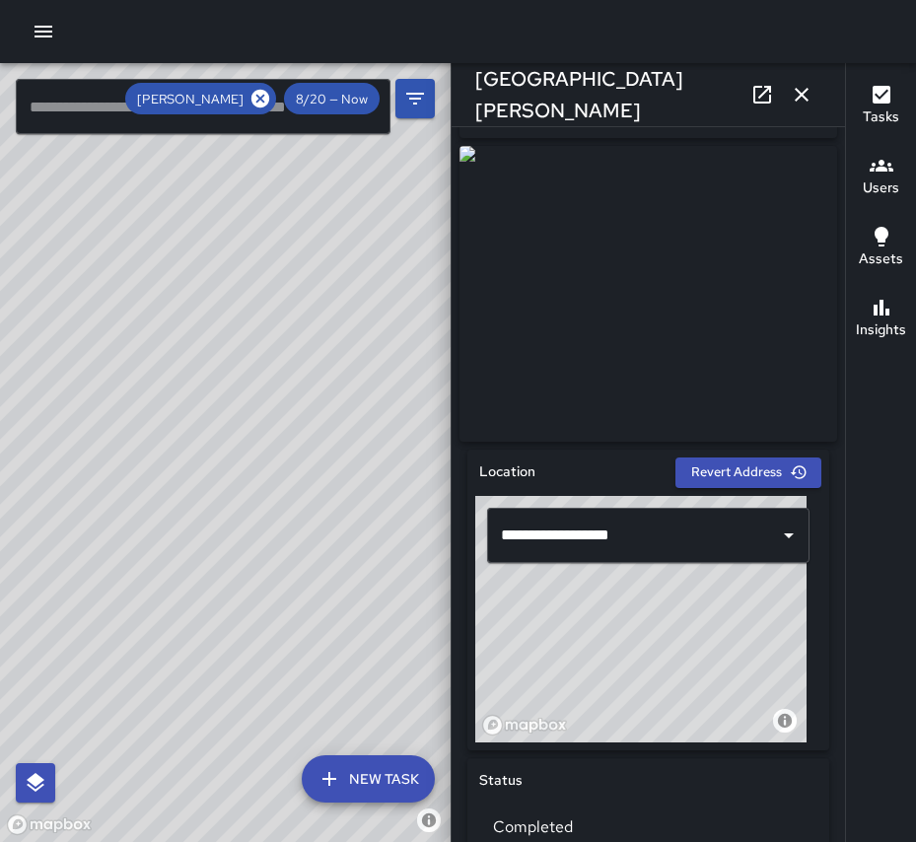
scroll to position [297, 0]
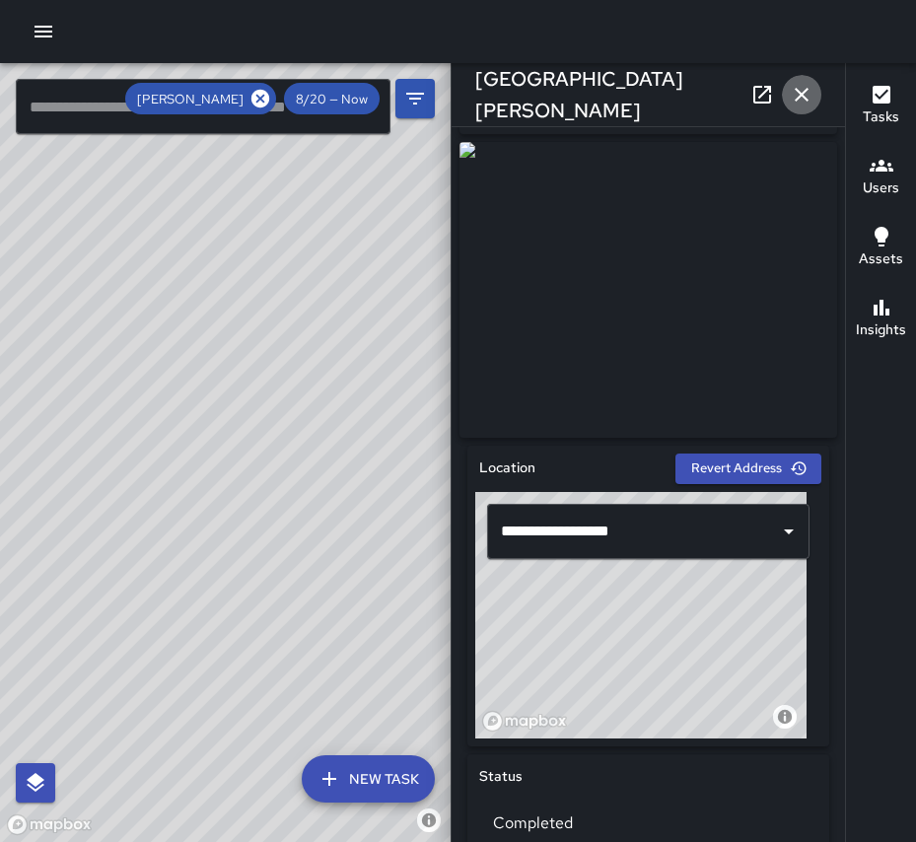
click at [804, 105] on icon "button" at bounding box center [802, 95] width 24 height 24
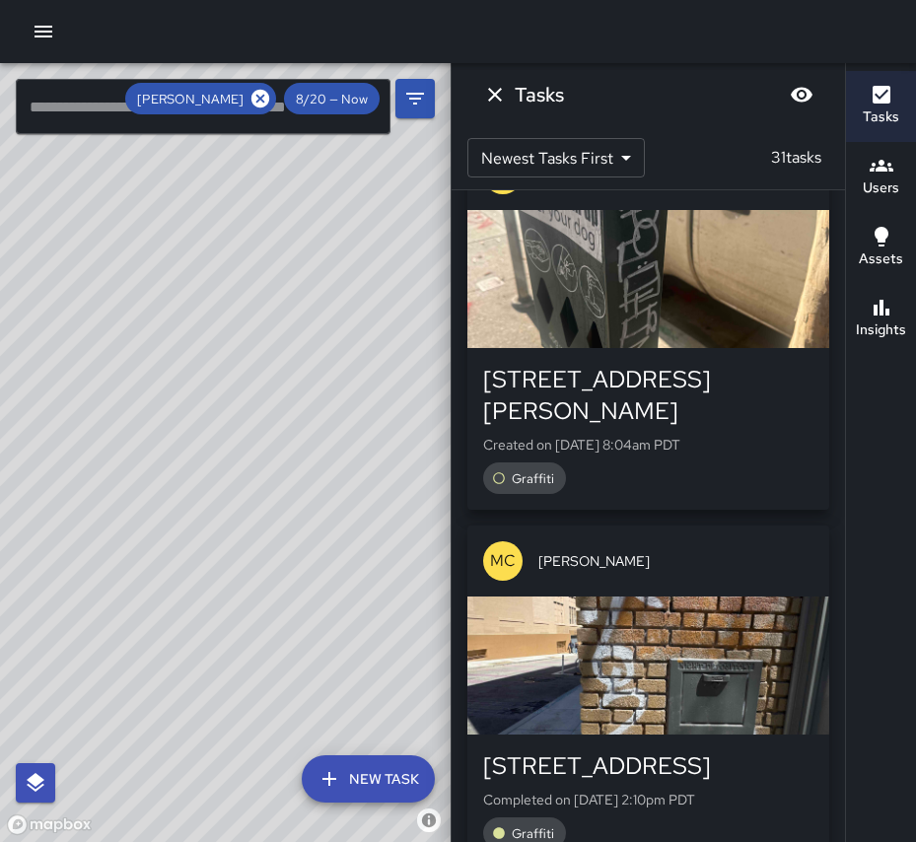
scroll to position [2773, 0]
click at [614, 596] on div "button" at bounding box center [648, 665] width 362 height 138
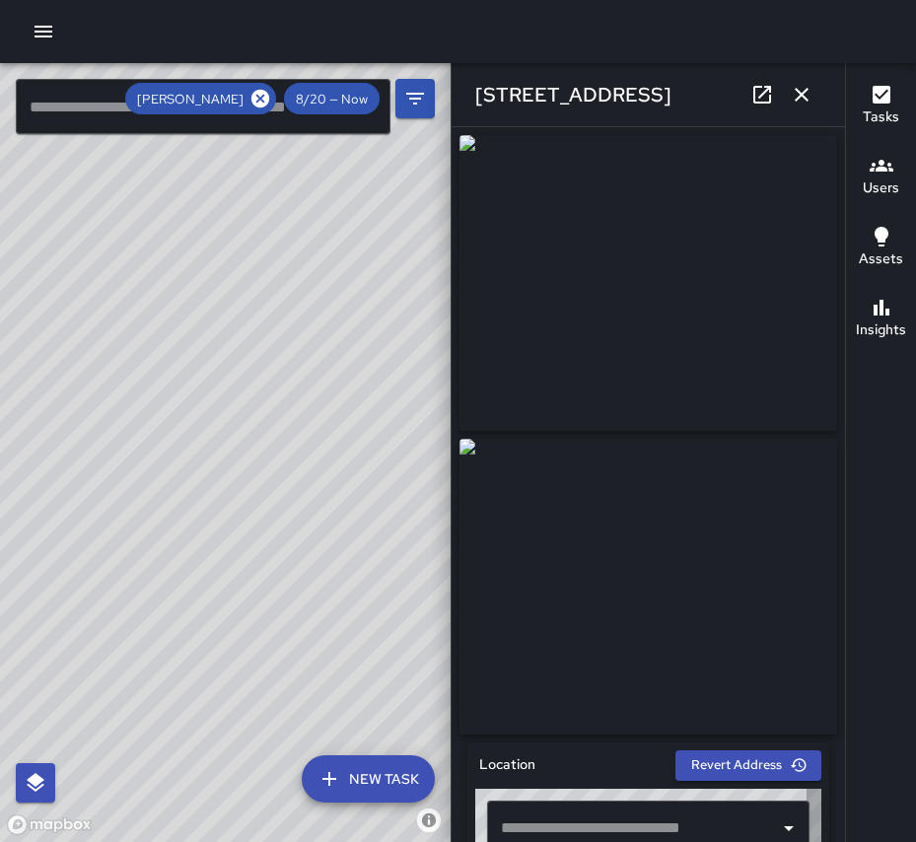
type input "**********"
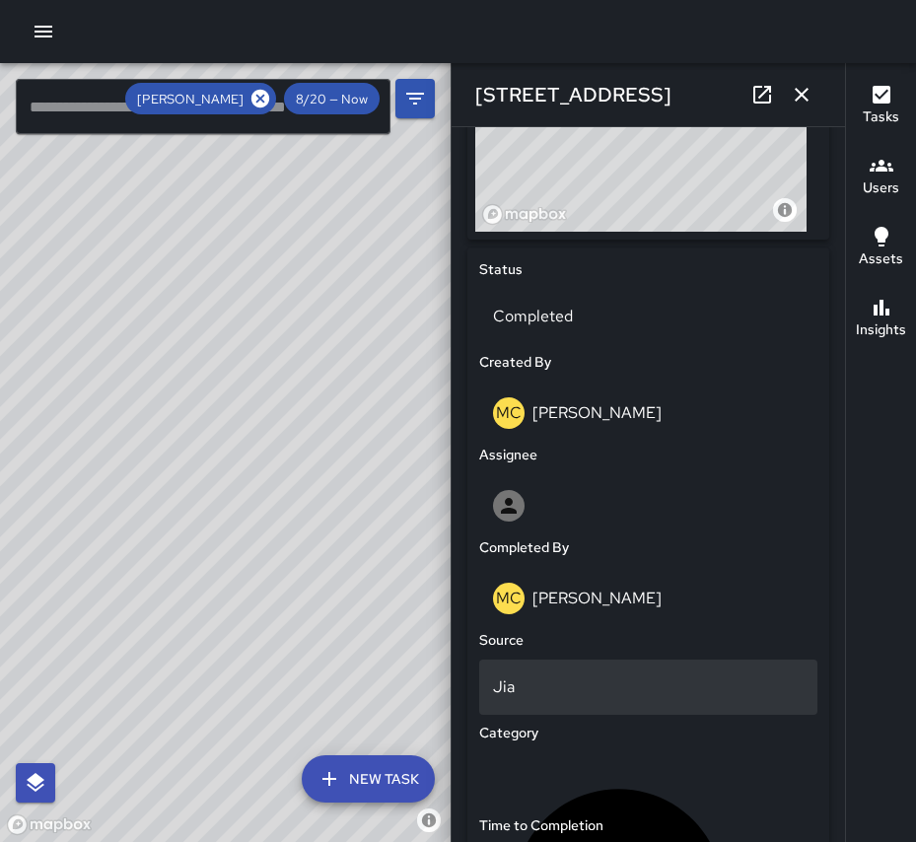
scroll to position [820, 0]
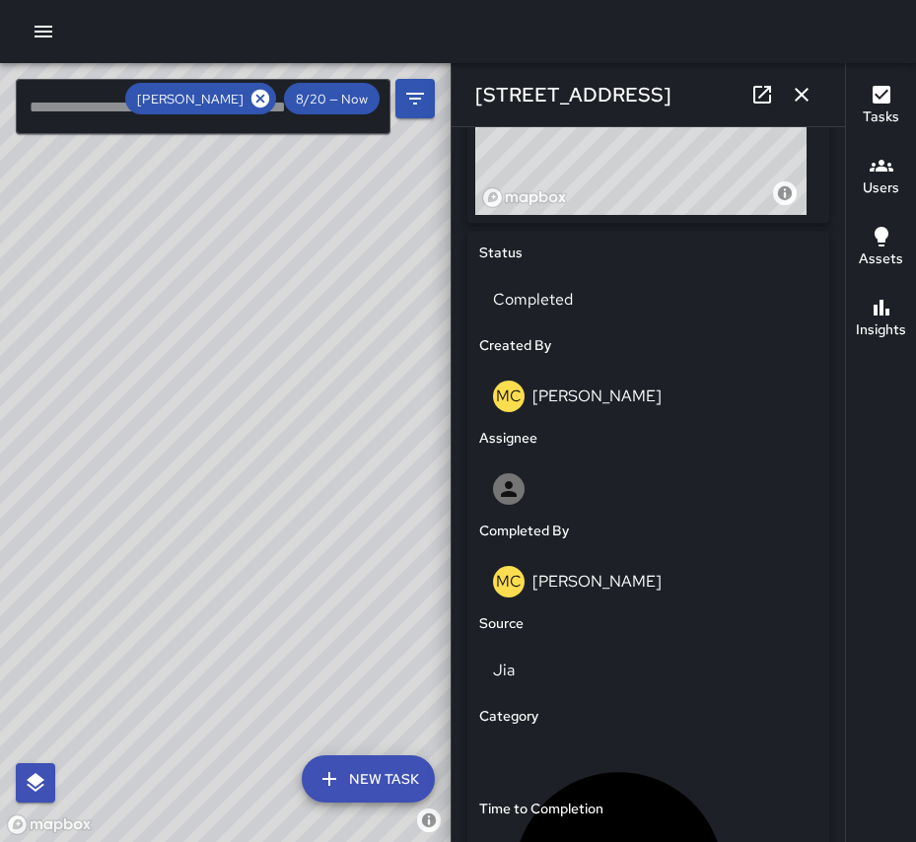
click at [797, 110] on button "button" at bounding box center [801, 94] width 39 height 39
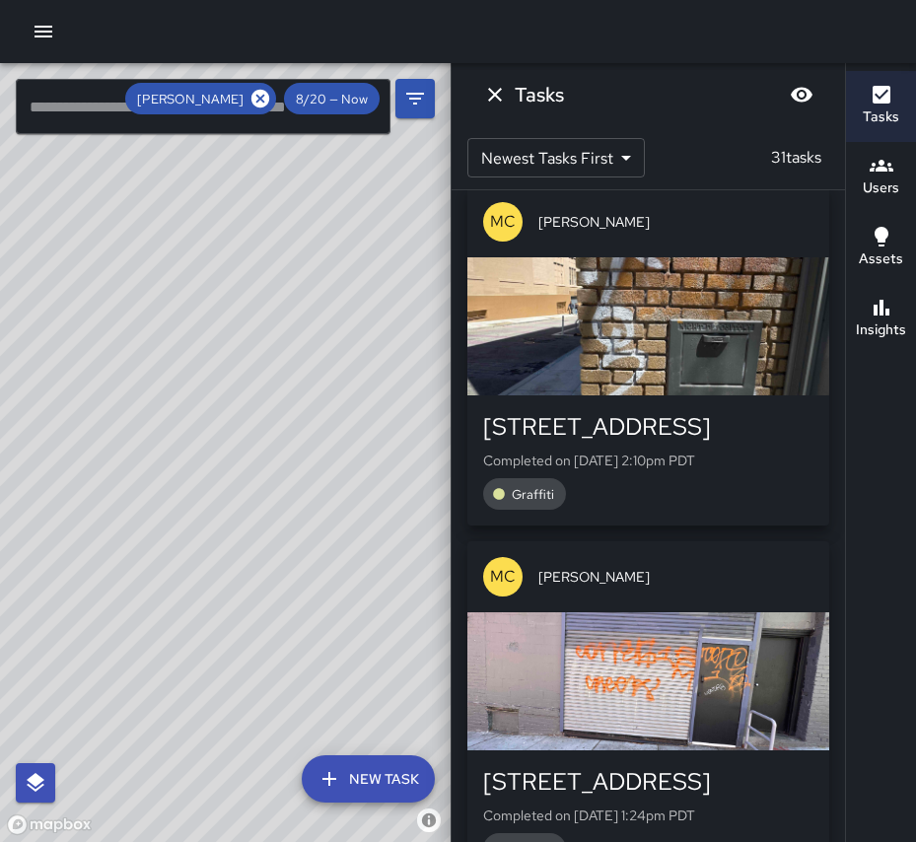
scroll to position [3243, 0]
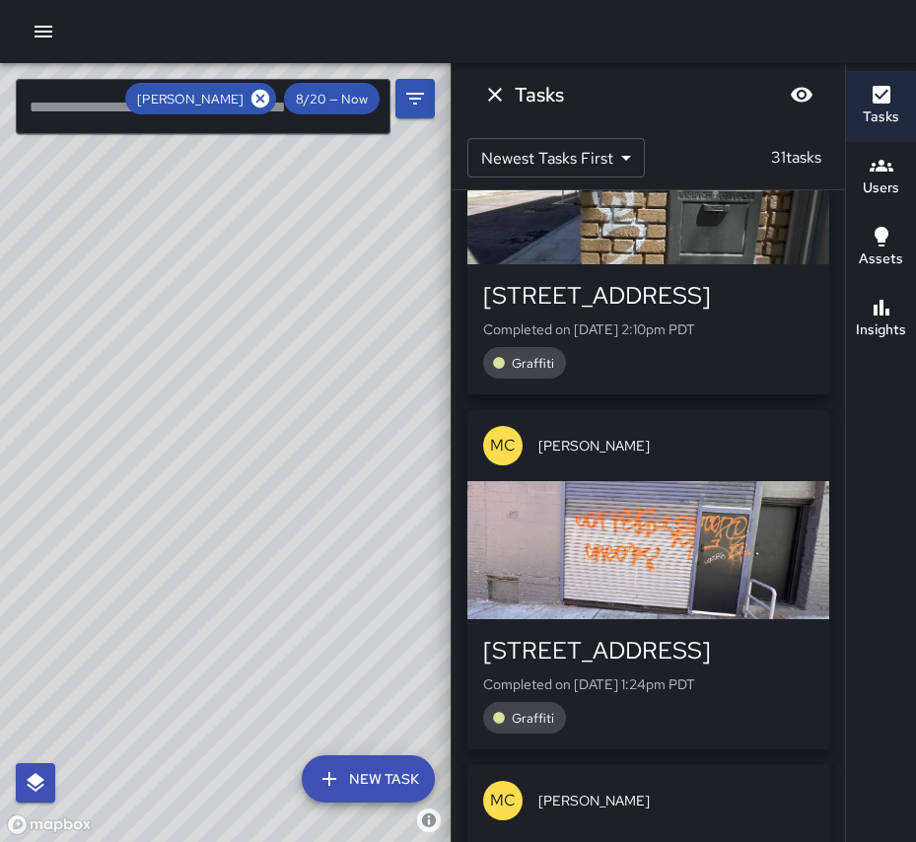
click at [625, 481] on div "button" at bounding box center [648, 550] width 362 height 138
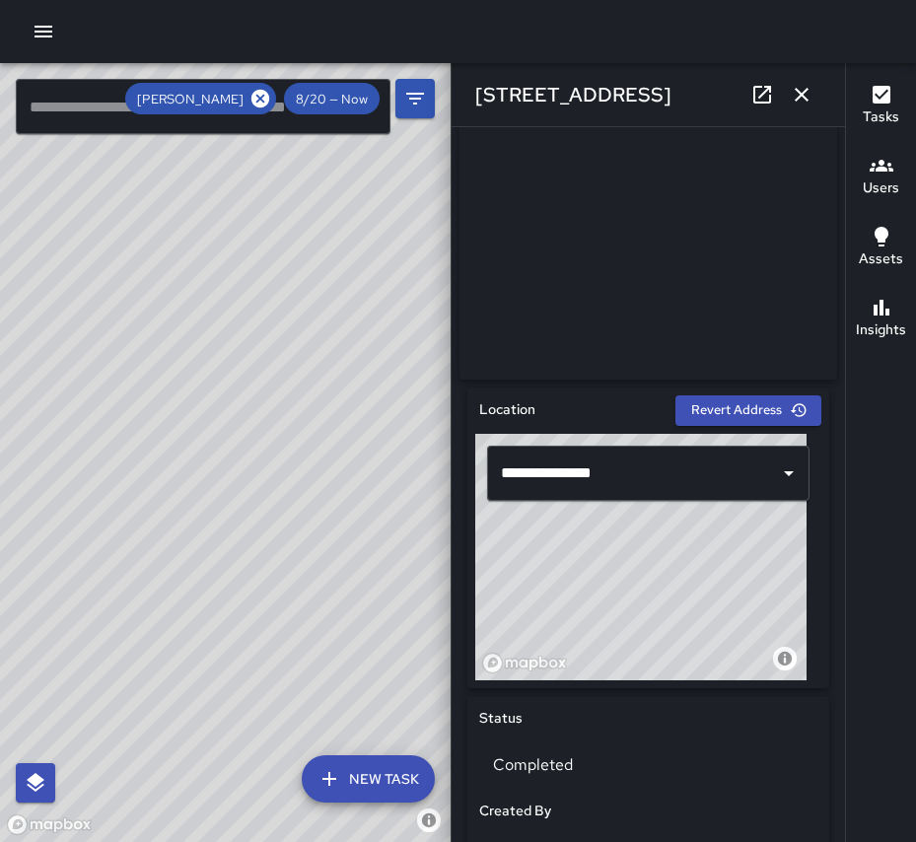
scroll to position [407, 0]
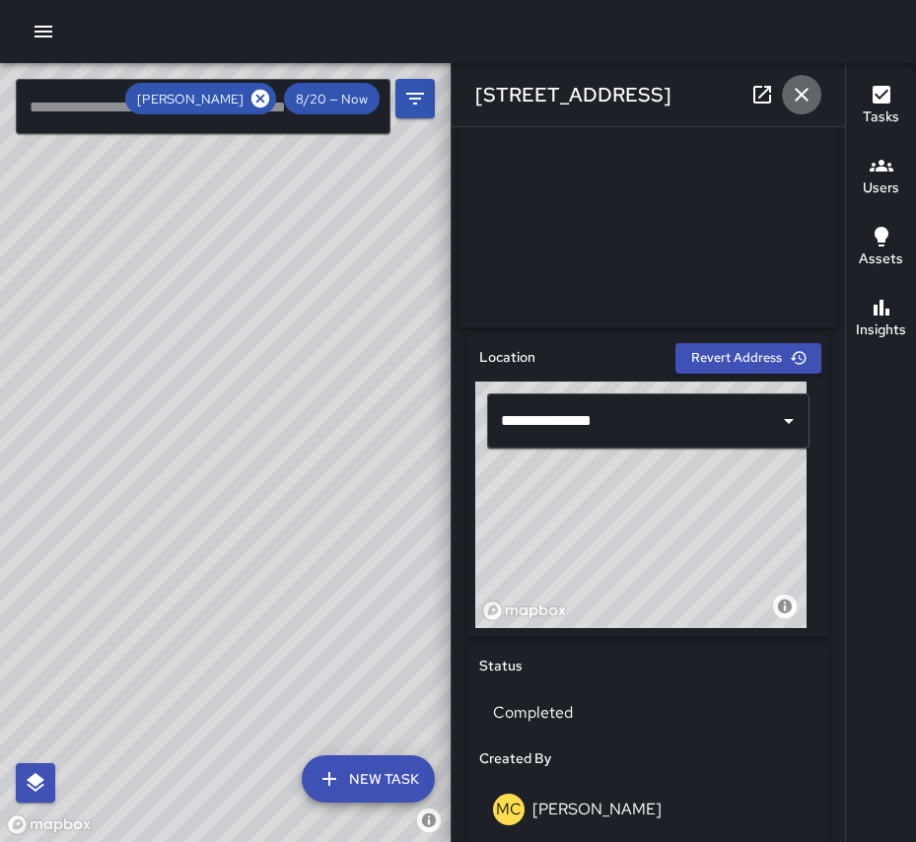
click at [810, 85] on icon "button" at bounding box center [802, 95] width 24 height 24
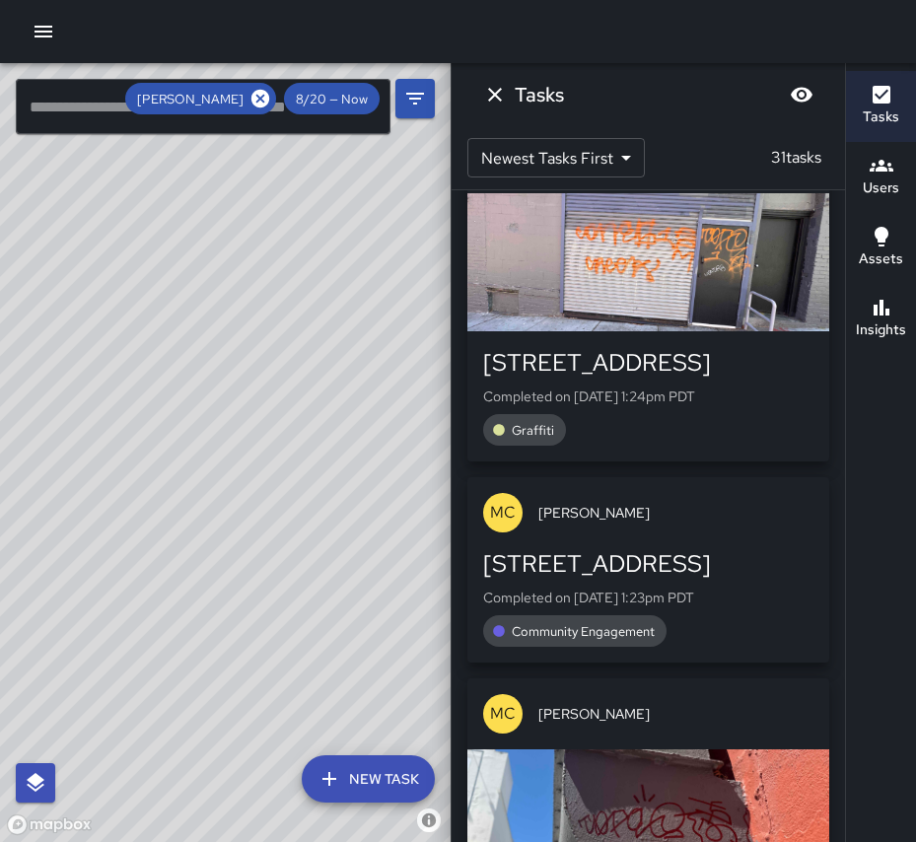
scroll to position [3700, 0]
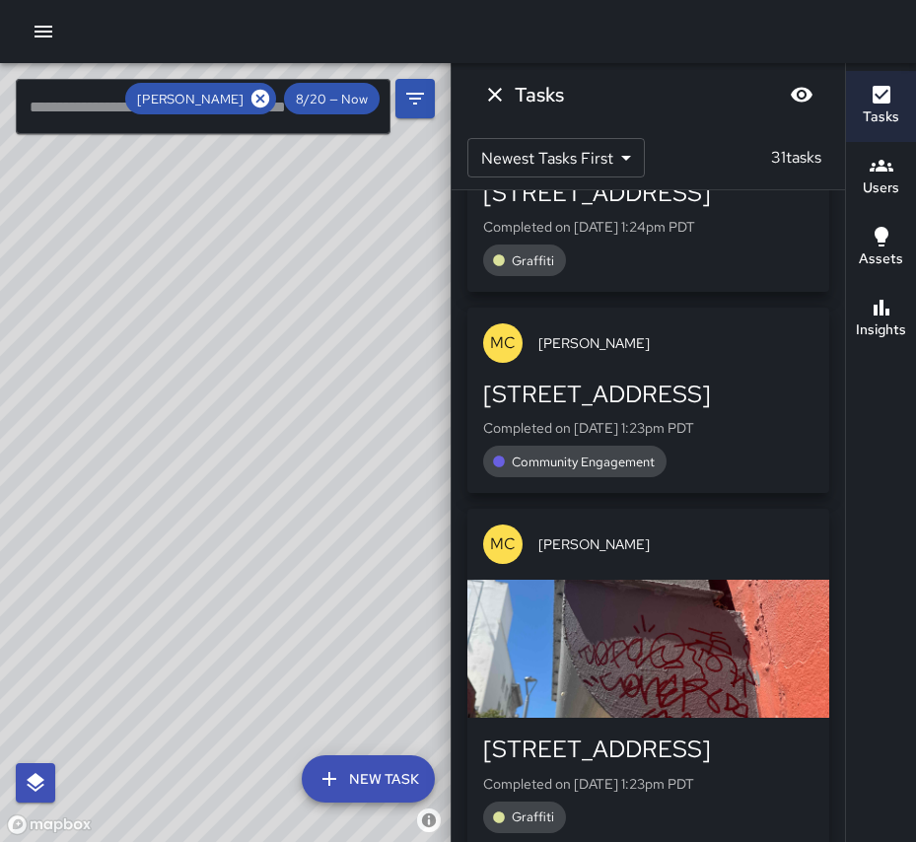
click at [663, 580] on div "button" at bounding box center [648, 649] width 362 height 138
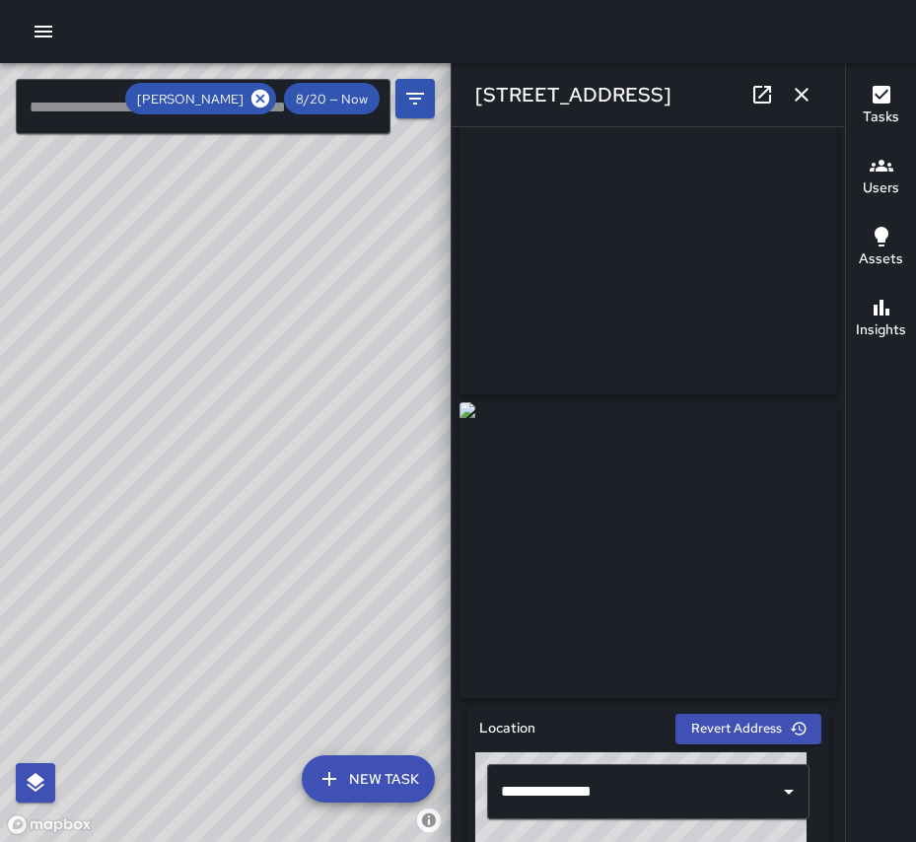
scroll to position [41, 0]
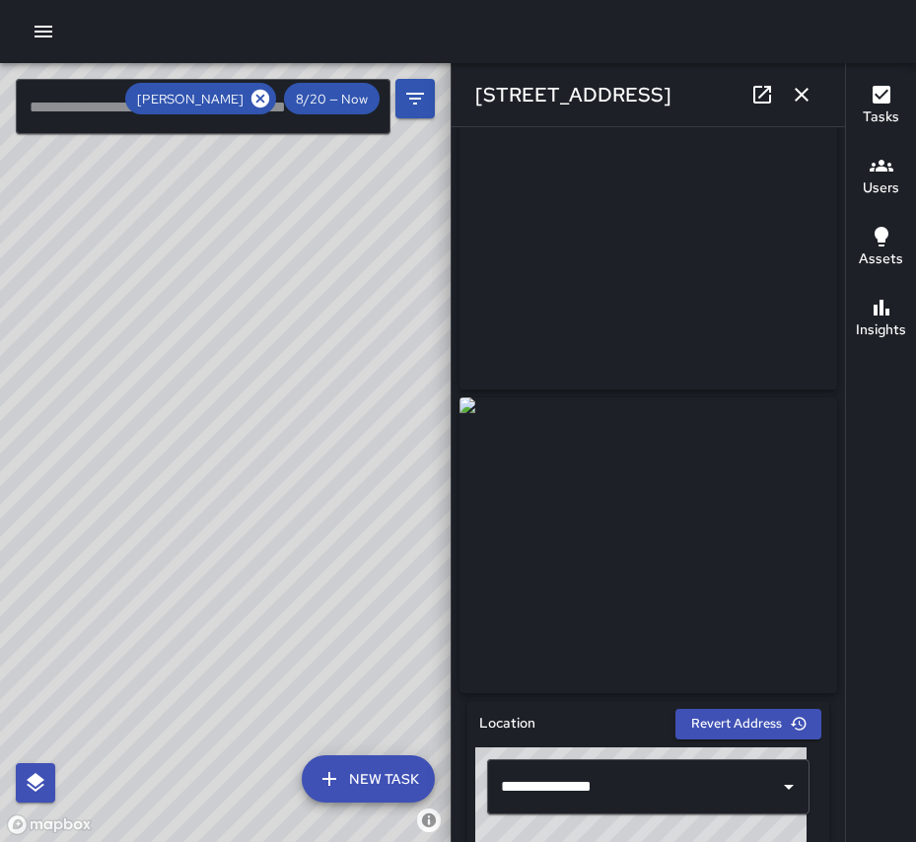
click at [802, 95] on icon "button" at bounding box center [802, 95] width 14 height 14
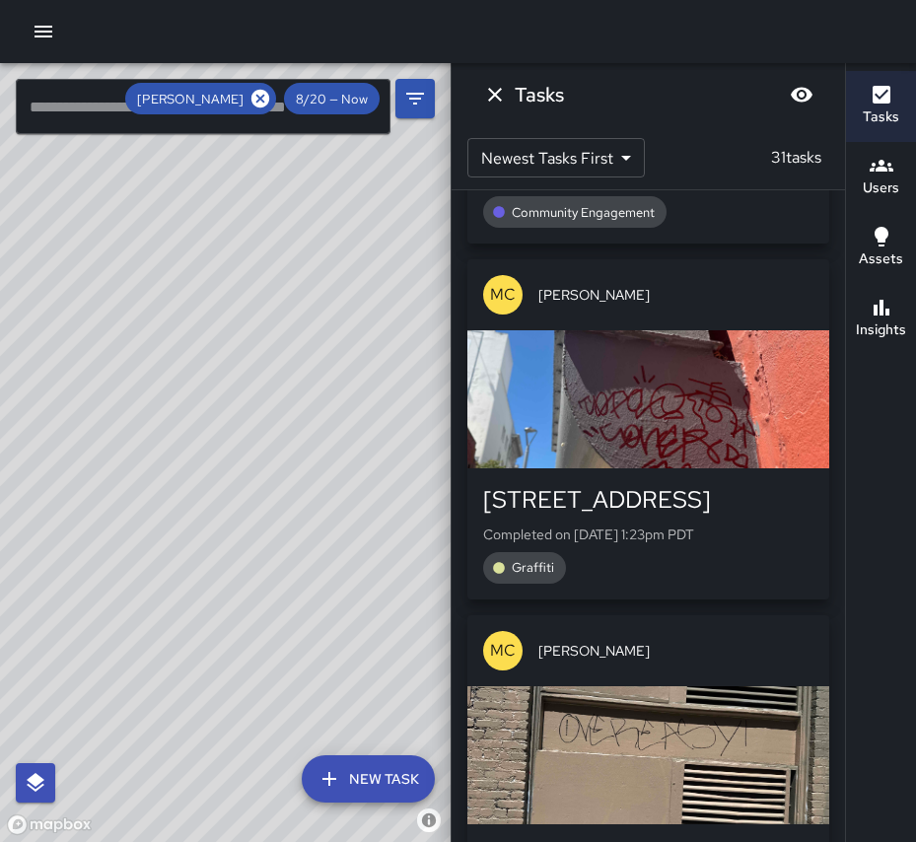
scroll to position [3958, 0]
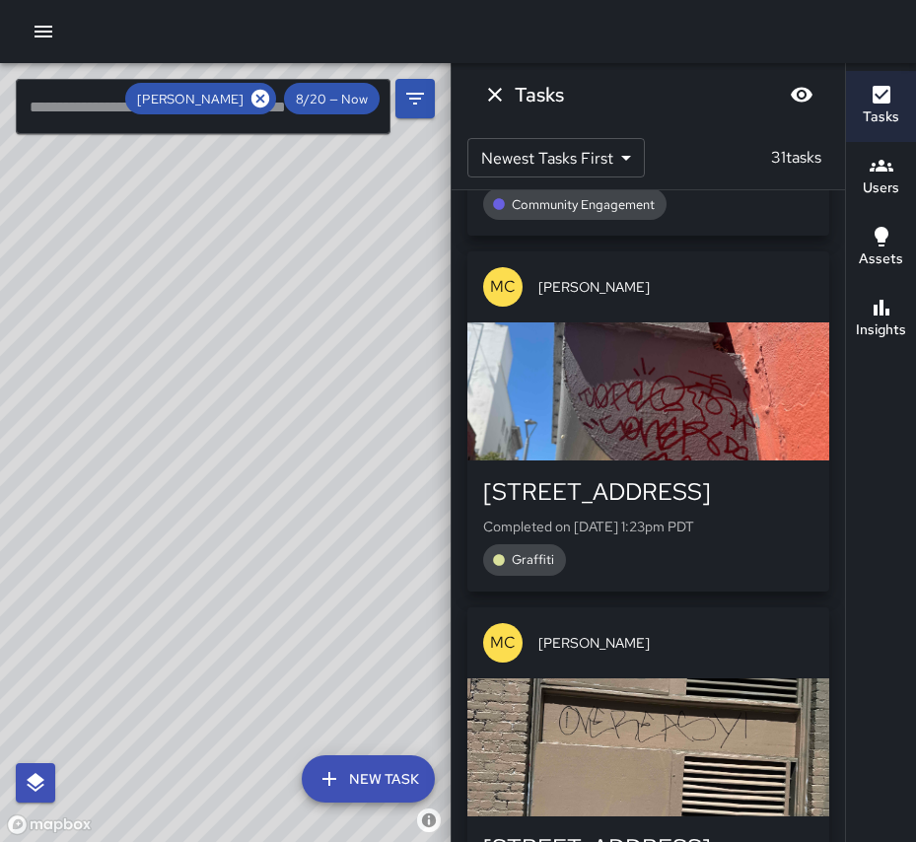
click at [611, 678] on div "button" at bounding box center [648, 747] width 362 height 138
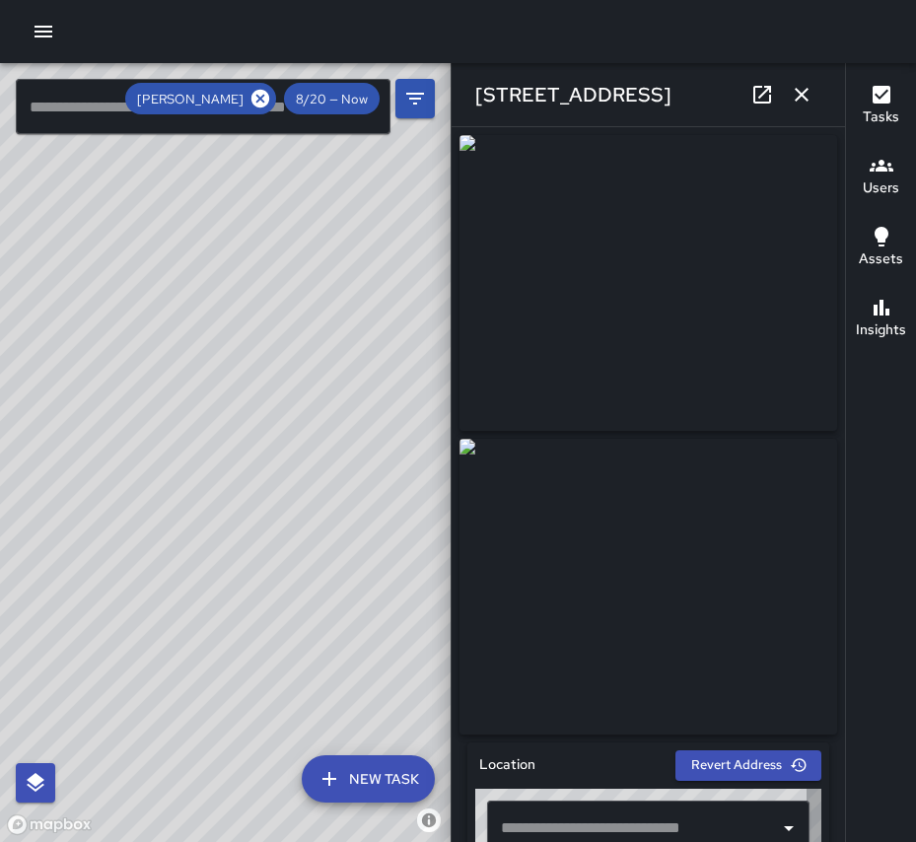
type input "**********"
click at [804, 88] on icon "button" at bounding box center [802, 95] width 24 height 24
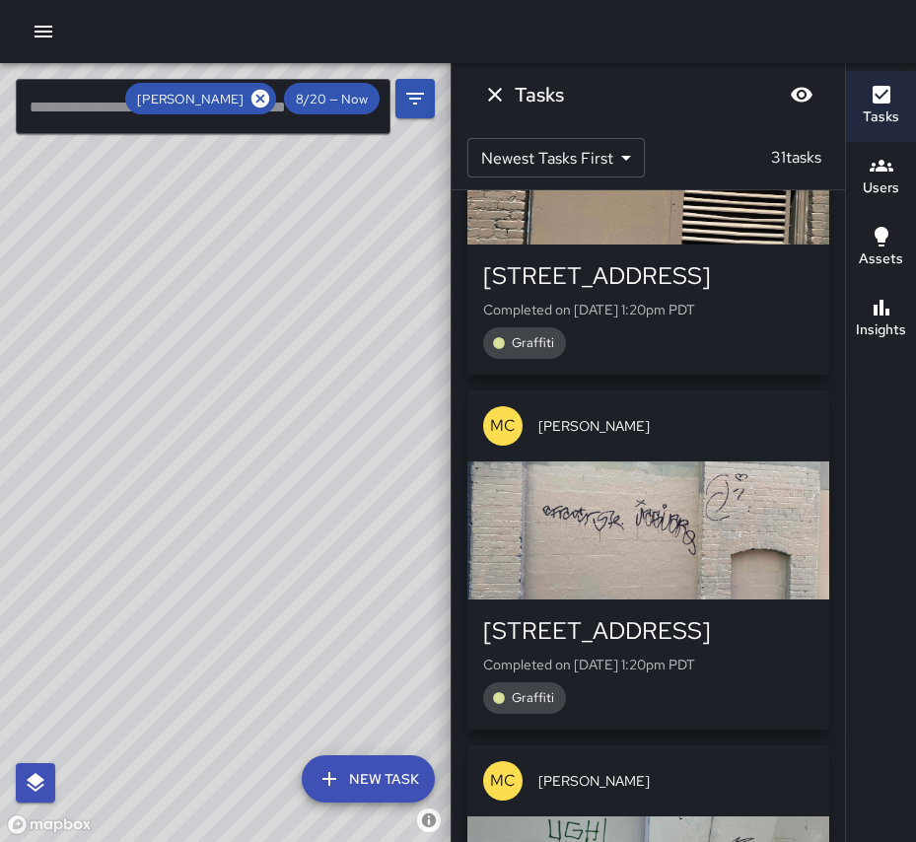
scroll to position [4544, 0]
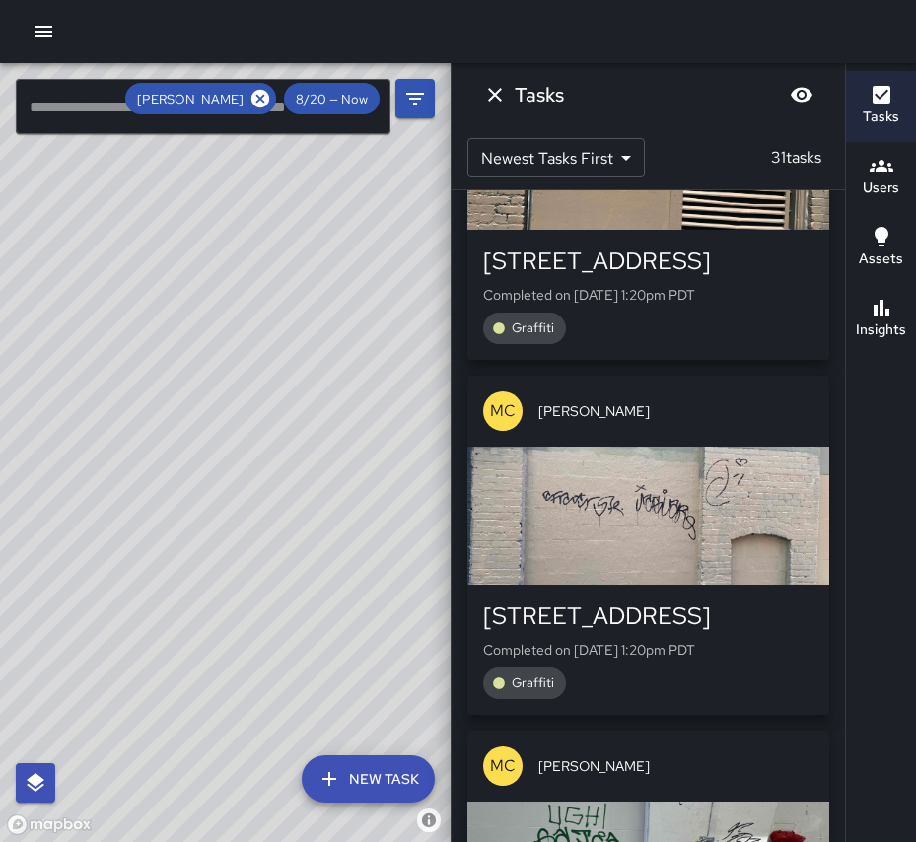
click at [641, 447] on div "button" at bounding box center [648, 516] width 362 height 138
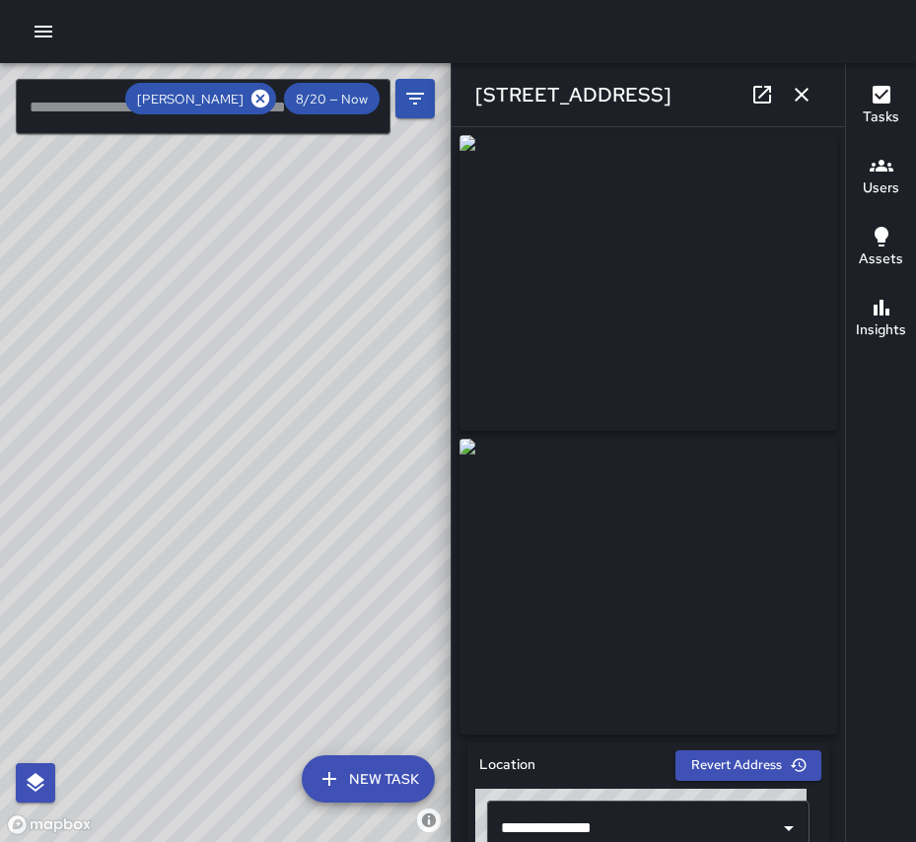
click at [800, 94] on icon "button" at bounding box center [802, 95] width 24 height 24
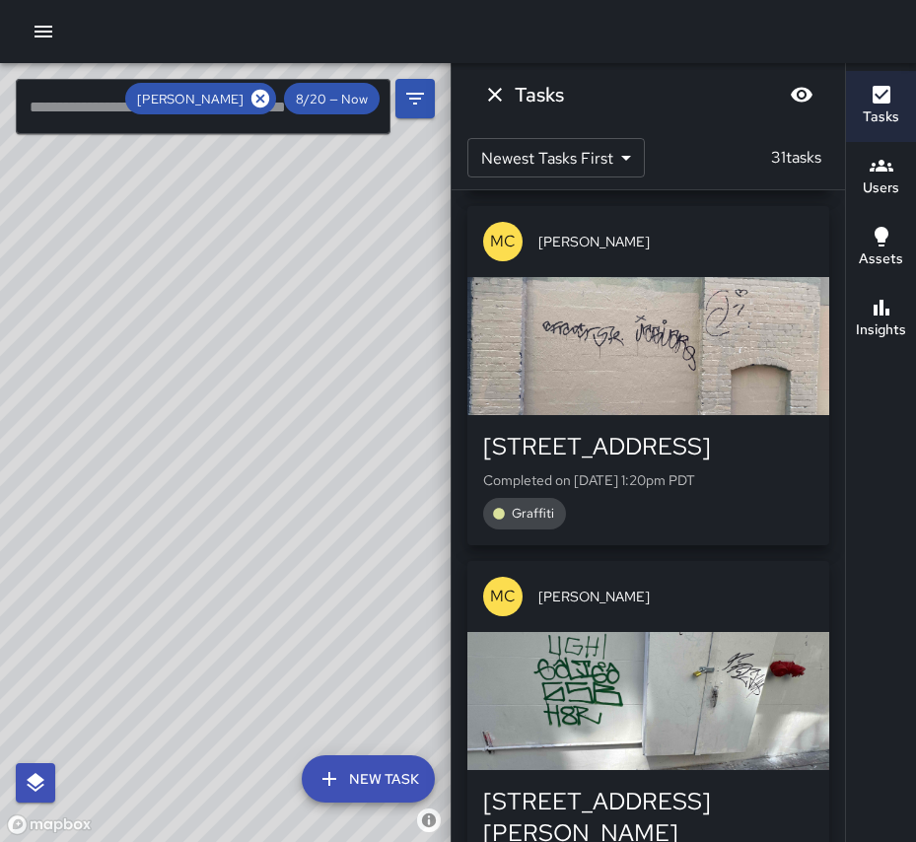
scroll to position [4785, 0]
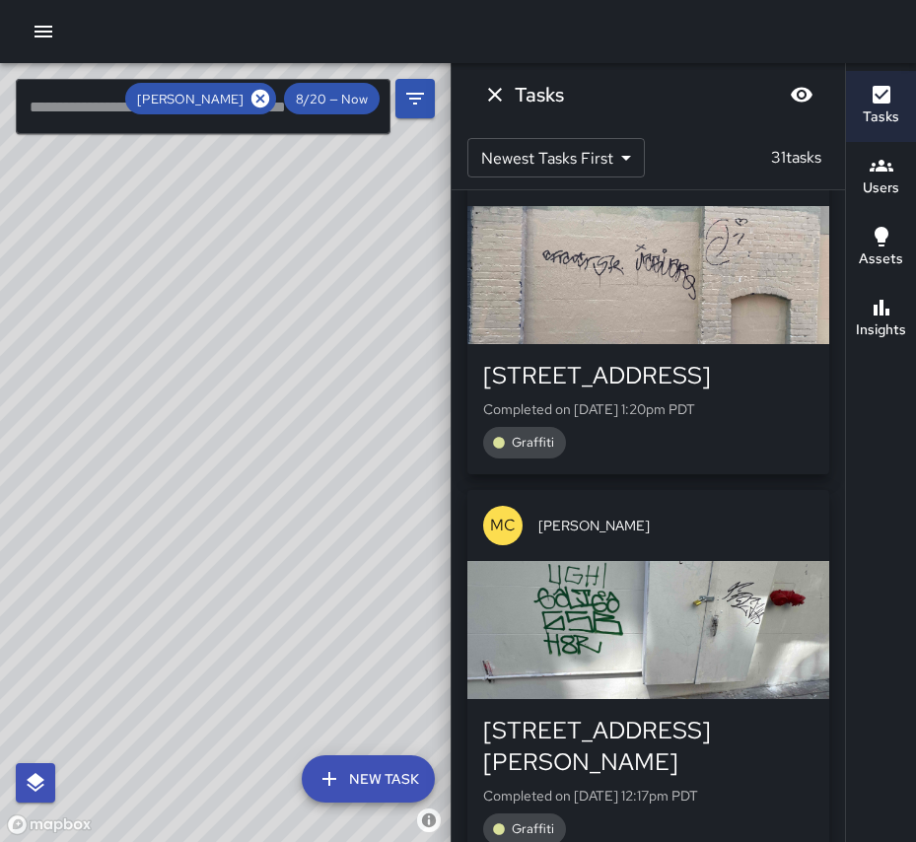
click at [623, 561] on div "button" at bounding box center [648, 630] width 362 height 138
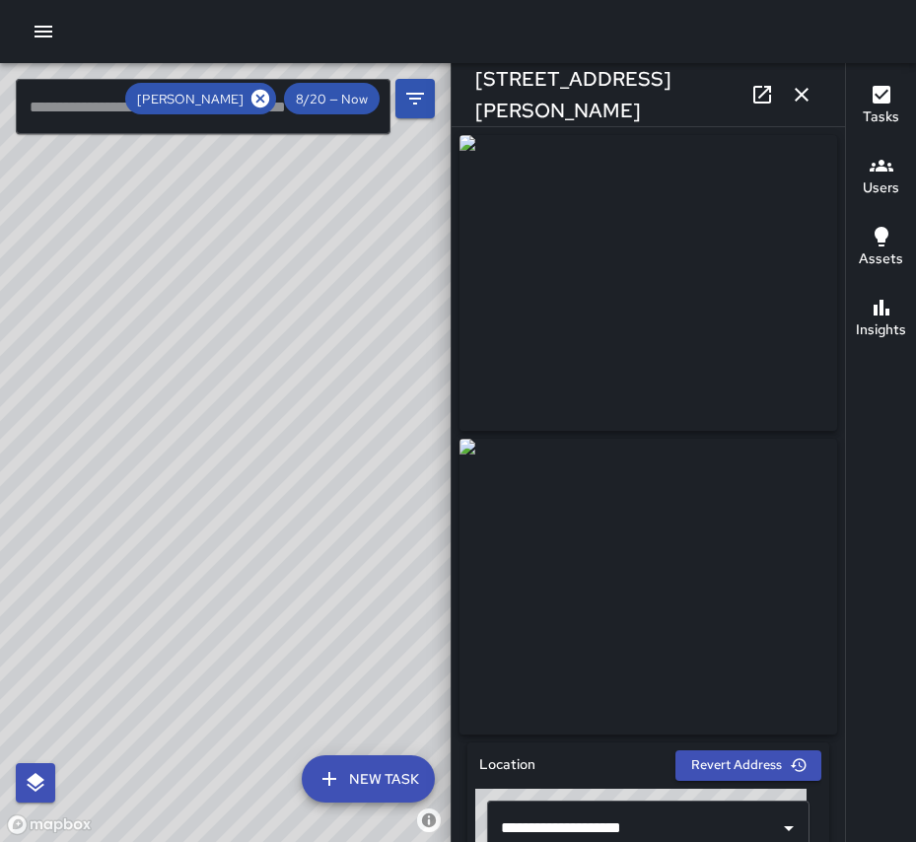
click at [782, 98] on button "button" at bounding box center [801, 94] width 39 height 39
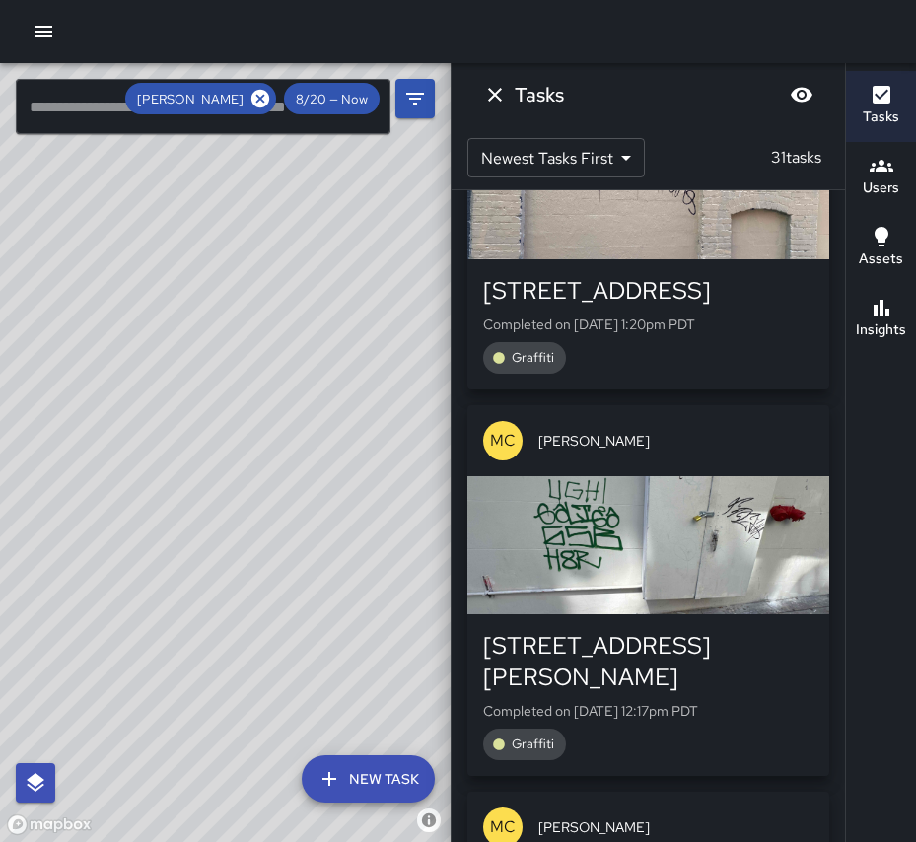
scroll to position [5114, 0]
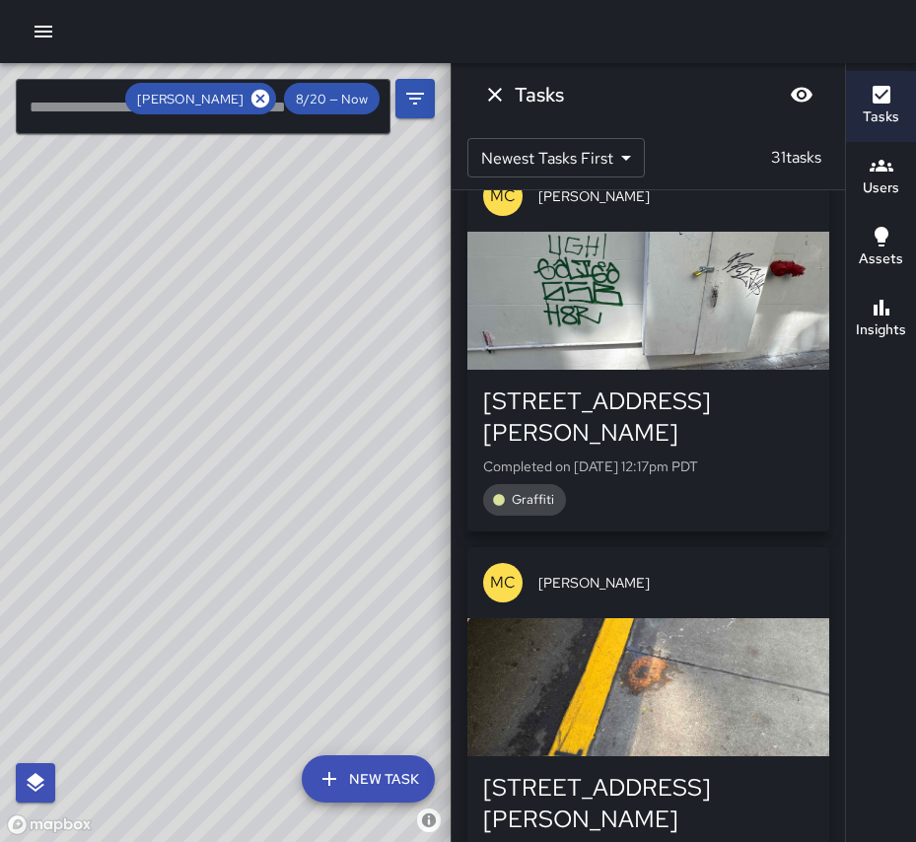
click at [630, 618] on div "button" at bounding box center [648, 687] width 362 height 138
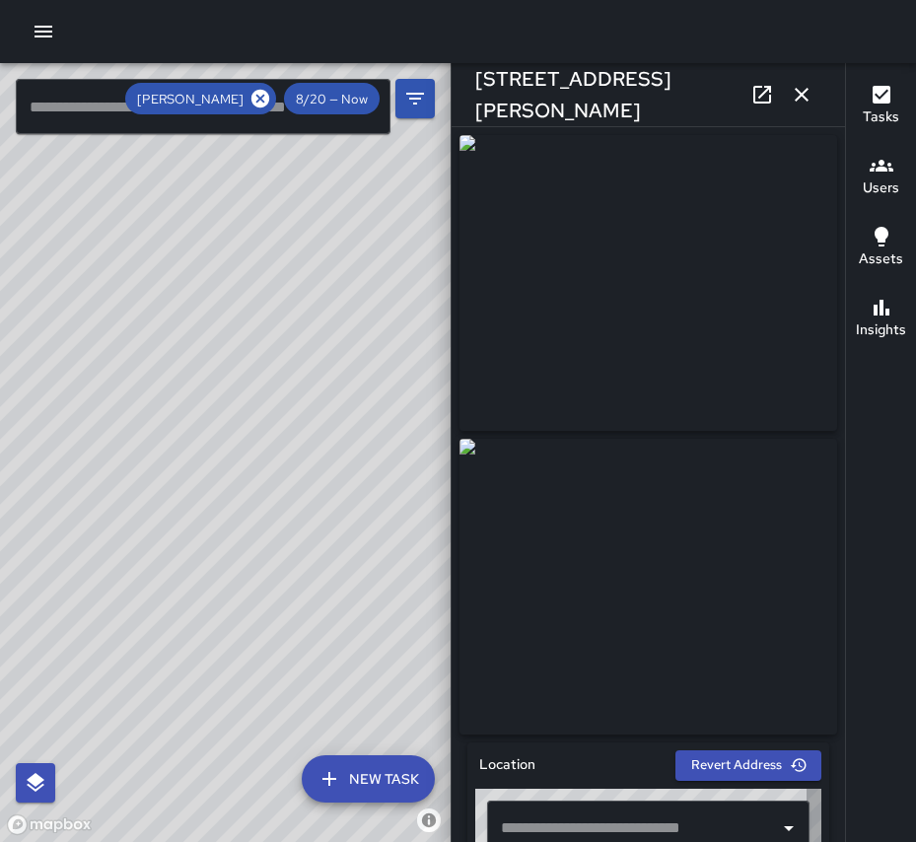
type input "**********"
click at [809, 91] on icon "button" at bounding box center [802, 95] width 24 height 24
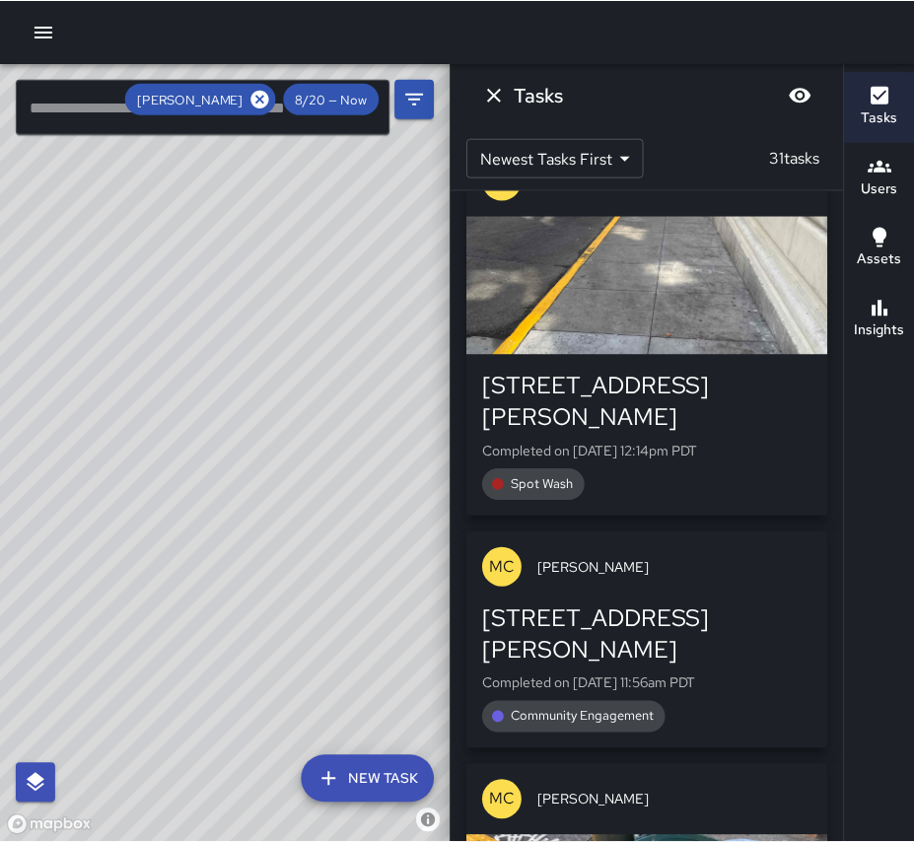
scroll to position [5939, 0]
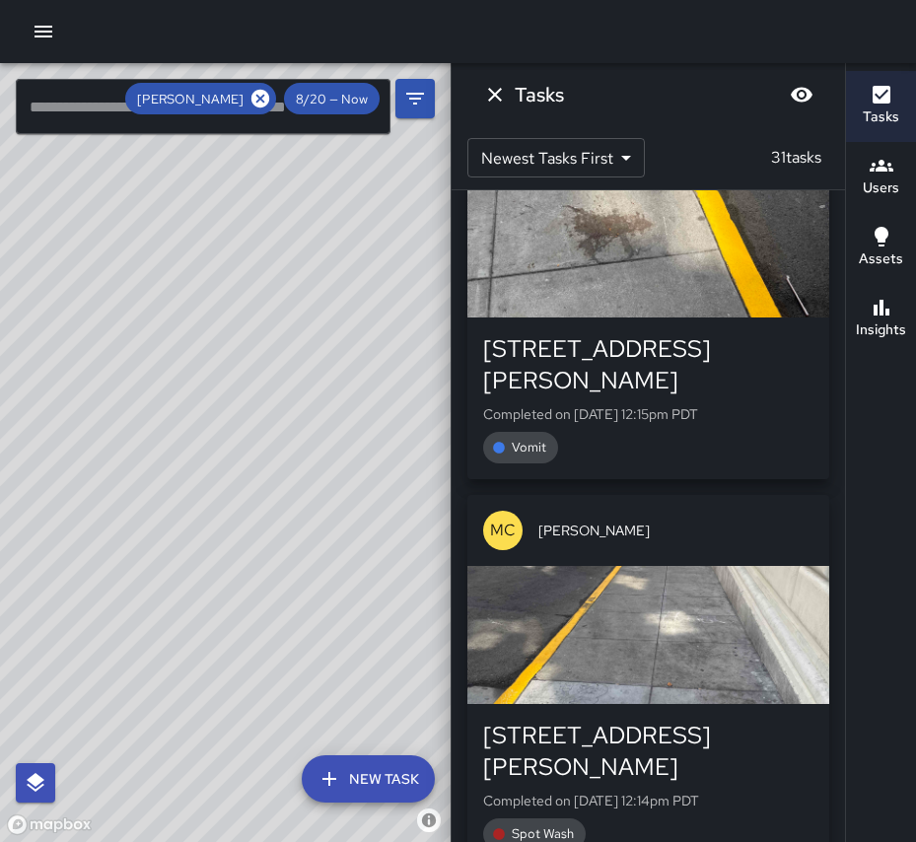
click at [636, 566] on div "button" at bounding box center [648, 635] width 362 height 138
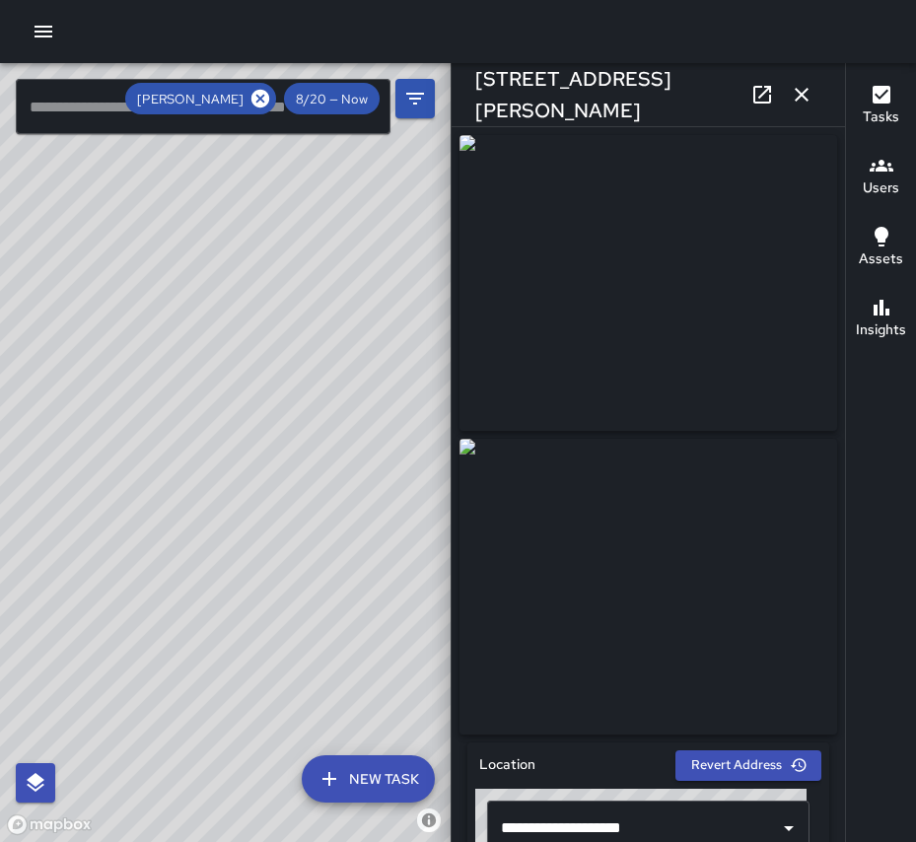
click at [804, 86] on icon "button" at bounding box center [802, 95] width 24 height 24
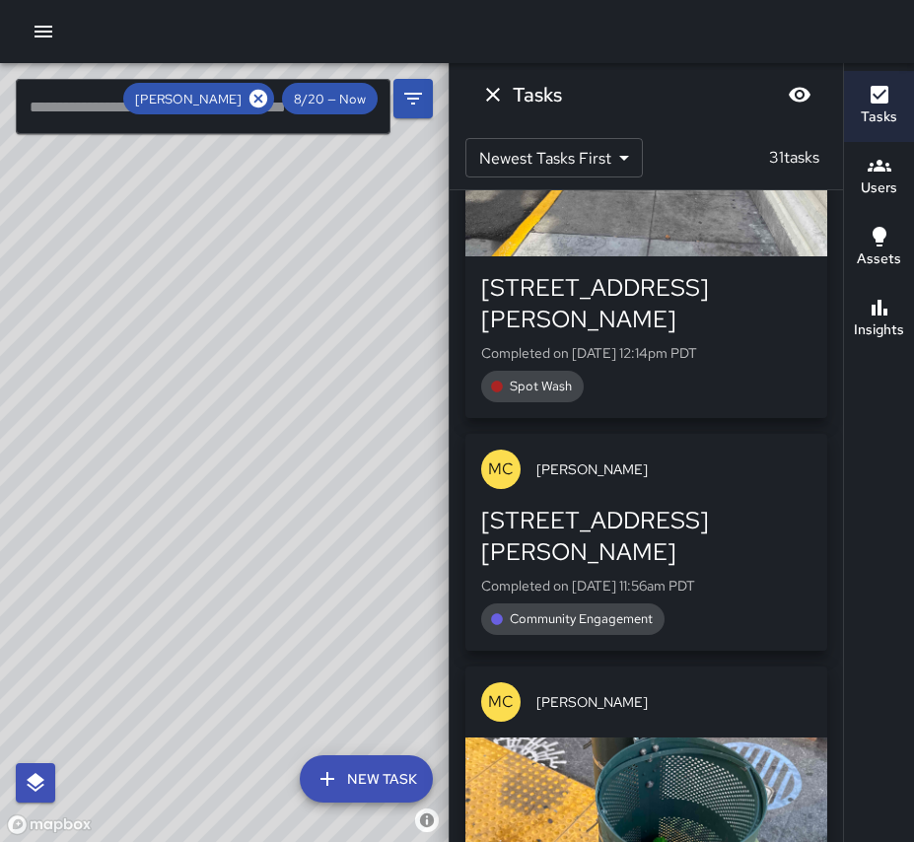
scroll to position [5950, 0]
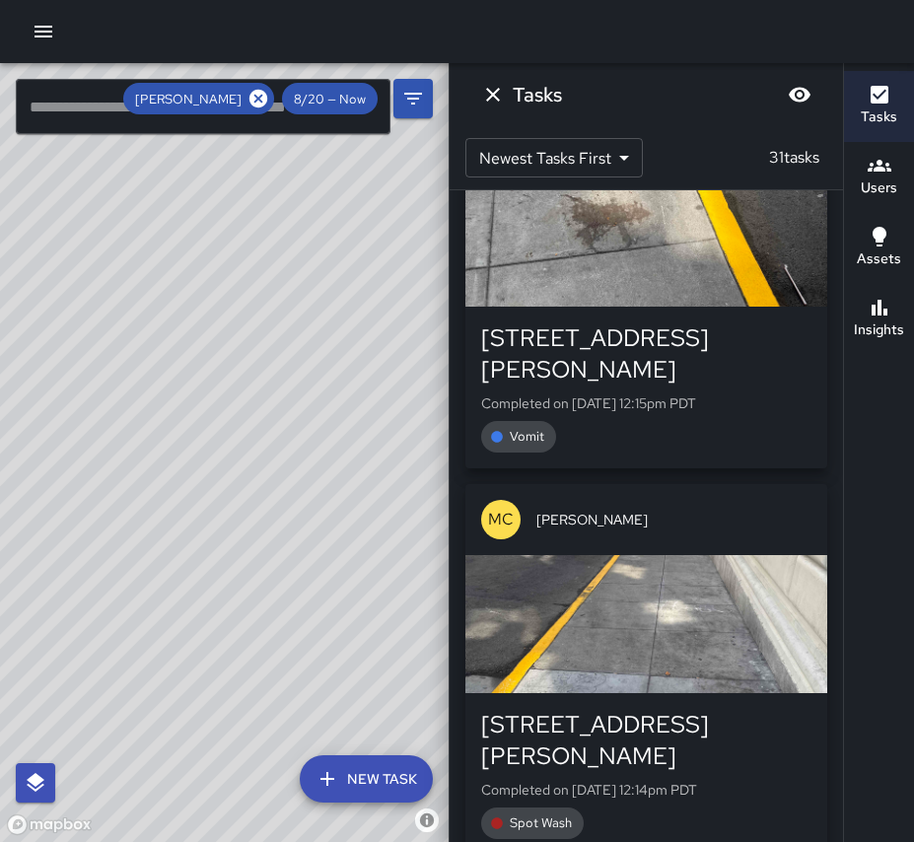
click at [614, 555] on div "button" at bounding box center [646, 624] width 362 height 138
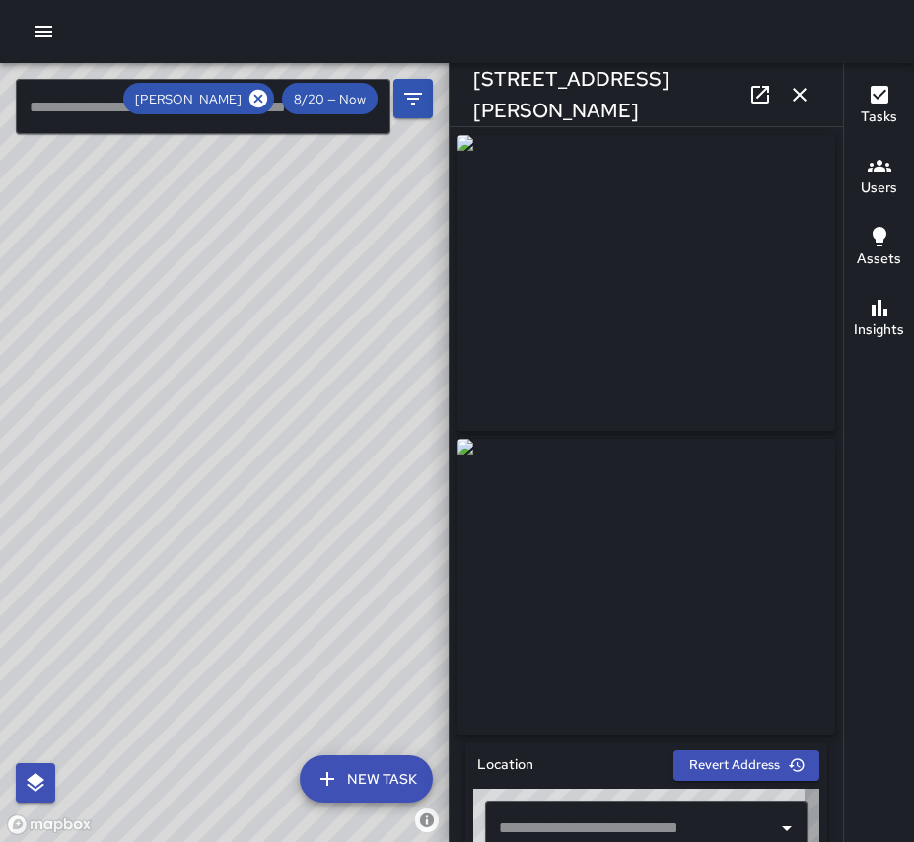
type input "**********"
click at [796, 90] on icon "button" at bounding box center [800, 95] width 14 height 14
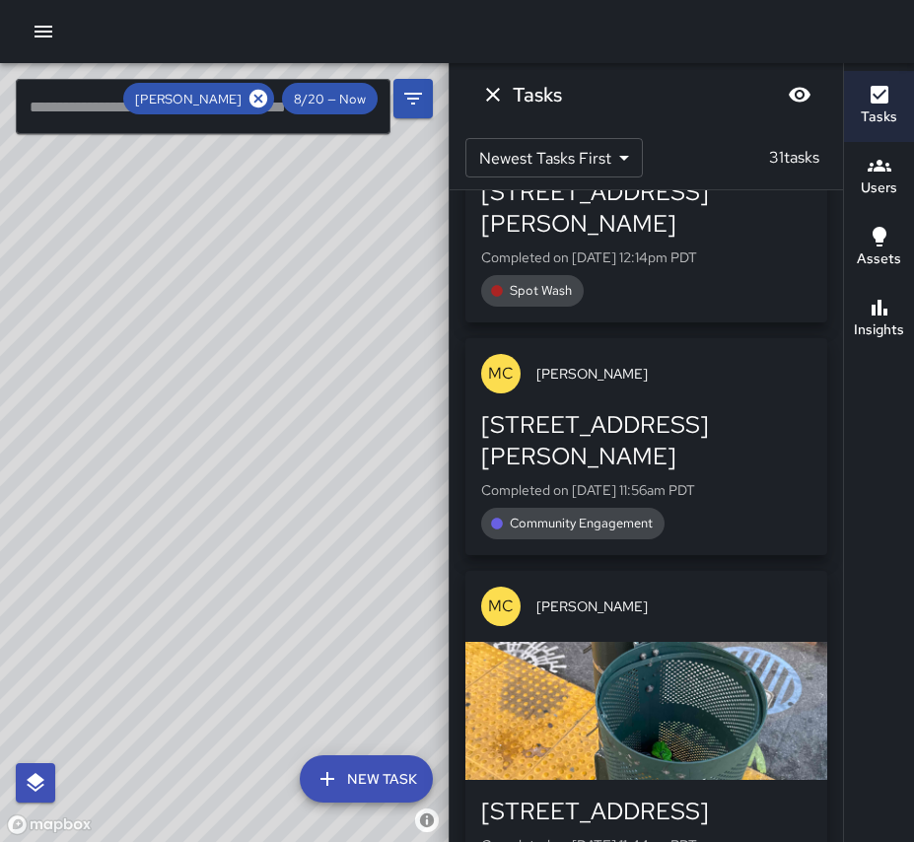
scroll to position [6635, 0]
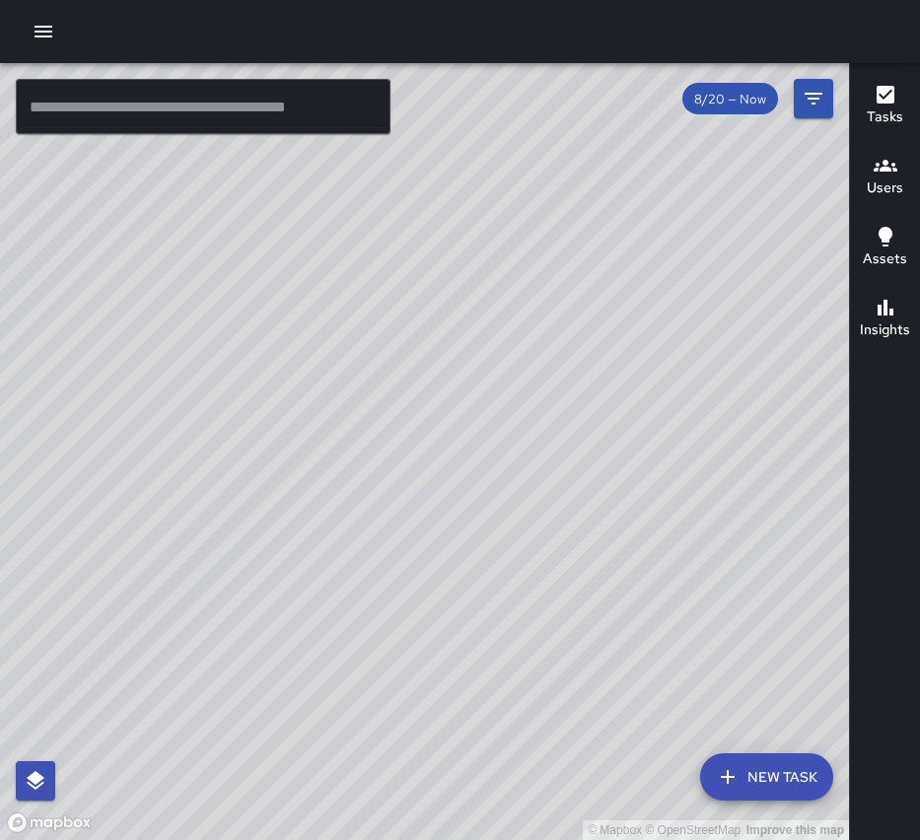
click at [42, 32] on icon "button" at bounding box center [44, 32] width 18 height 12
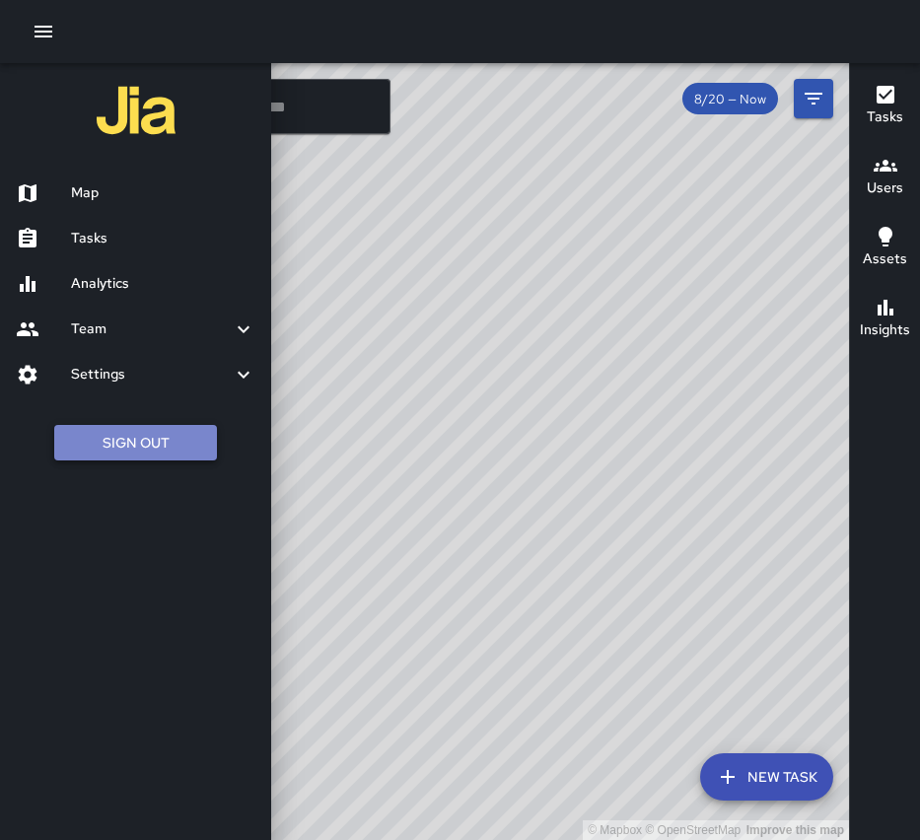
click at [98, 454] on button "Sign Out" at bounding box center [135, 443] width 163 height 36
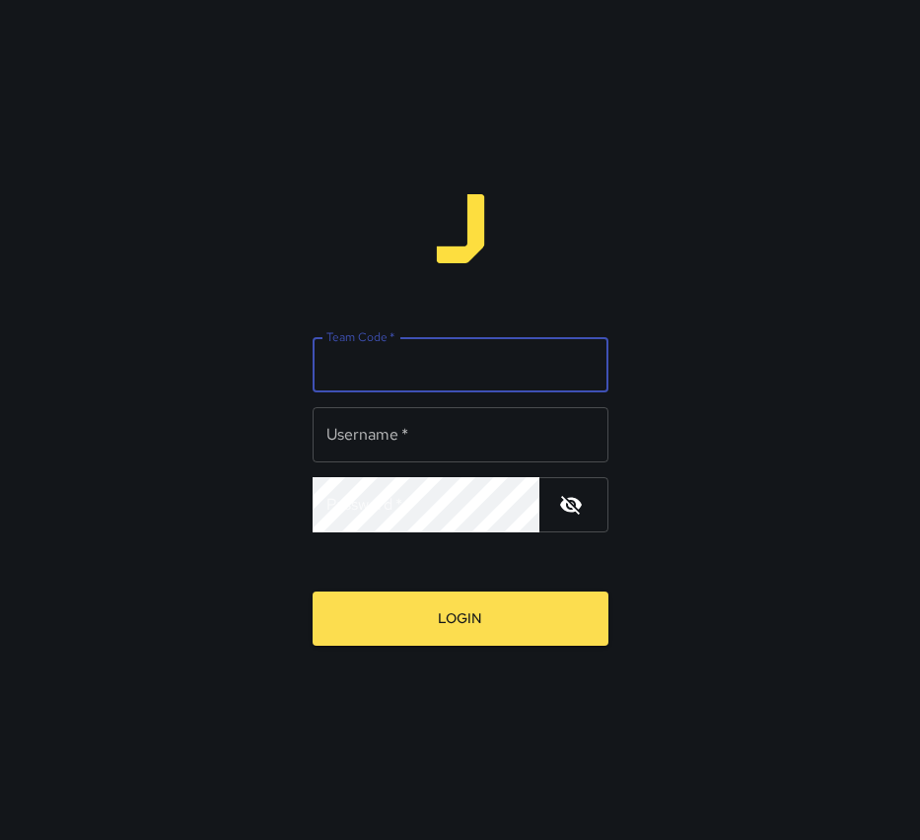
click at [378, 365] on input "Team Code   *" at bounding box center [461, 364] width 296 height 55
click at [380, 361] on input "Team Code   *" at bounding box center [461, 364] width 296 height 55
type input "****"
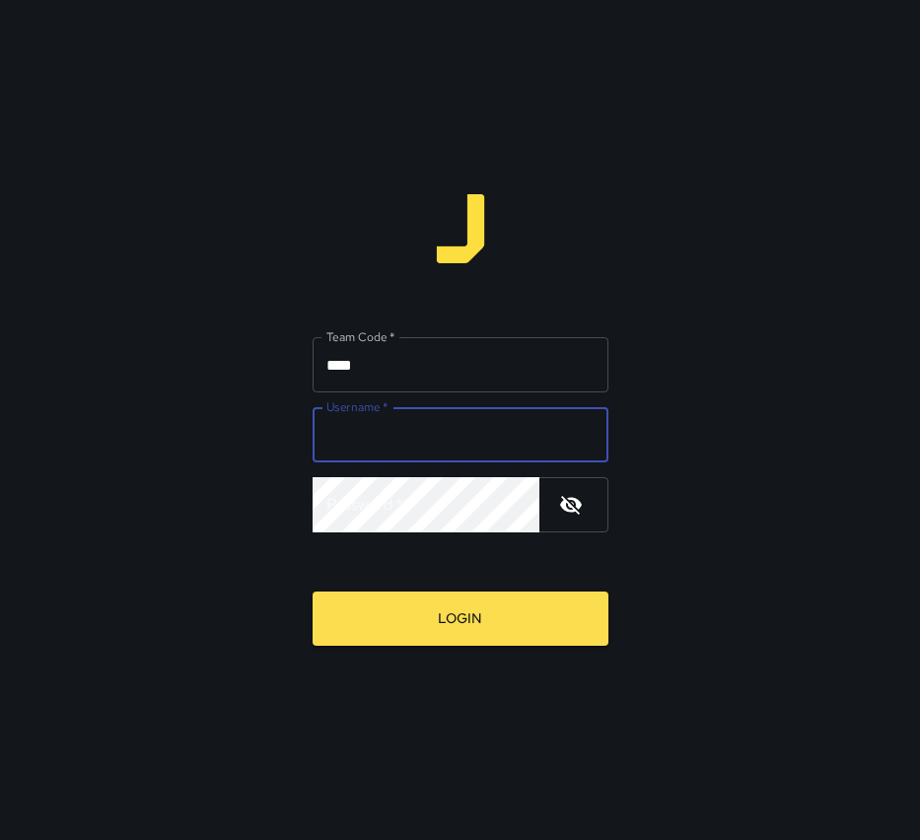
click at [392, 449] on input "Username   *" at bounding box center [461, 434] width 296 height 55
type input "******"
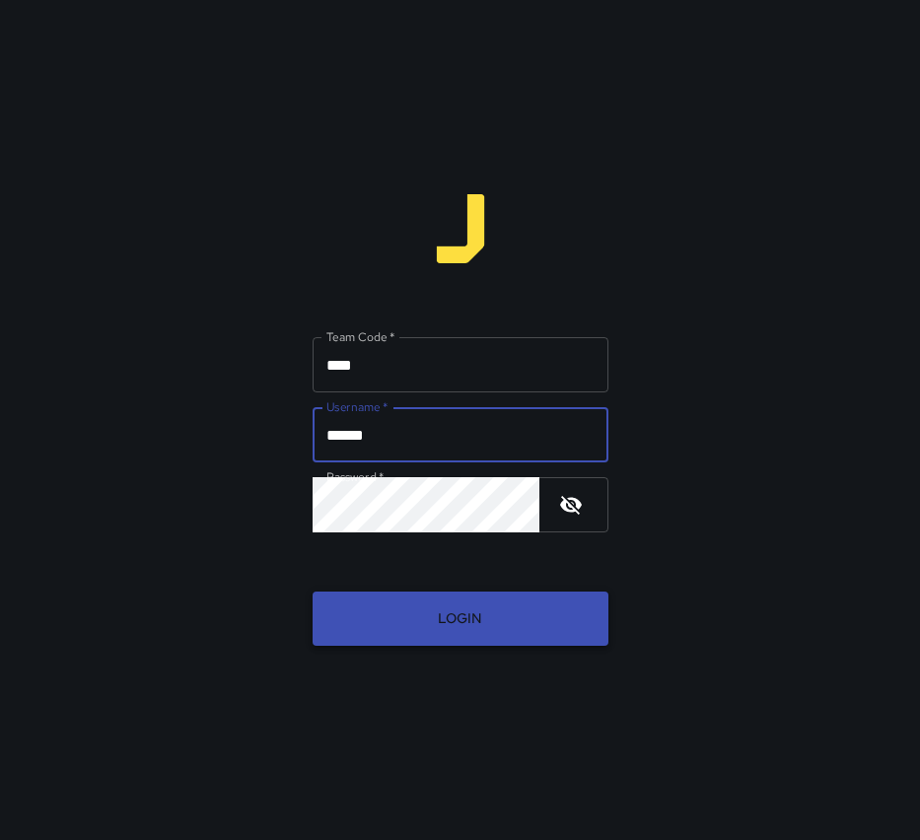
click at [463, 597] on button "Login" at bounding box center [461, 619] width 296 height 54
